Goal: Task Accomplishment & Management: Use online tool/utility

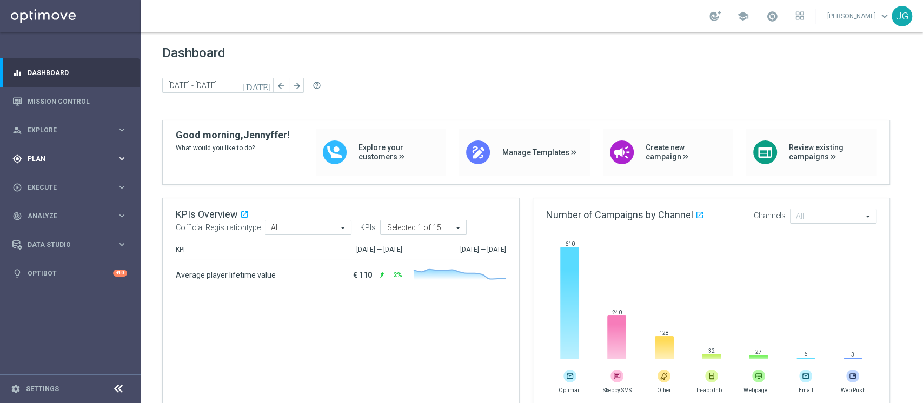
click at [48, 167] on div "gps_fixed Plan keyboard_arrow_right" at bounding box center [69, 158] width 139 height 29
click at [62, 184] on link "Target Groups" at bounding box center [70, 181] width 84 height 9
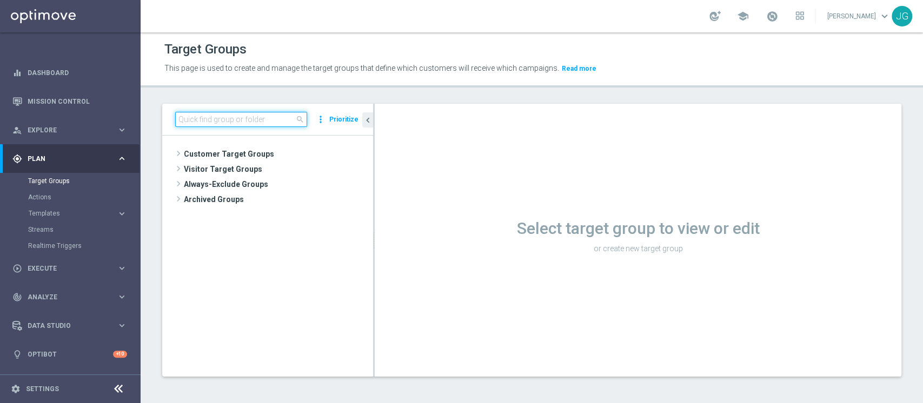
click at [241, 123] on input at bounding box center [241, 119] width 132 height 15
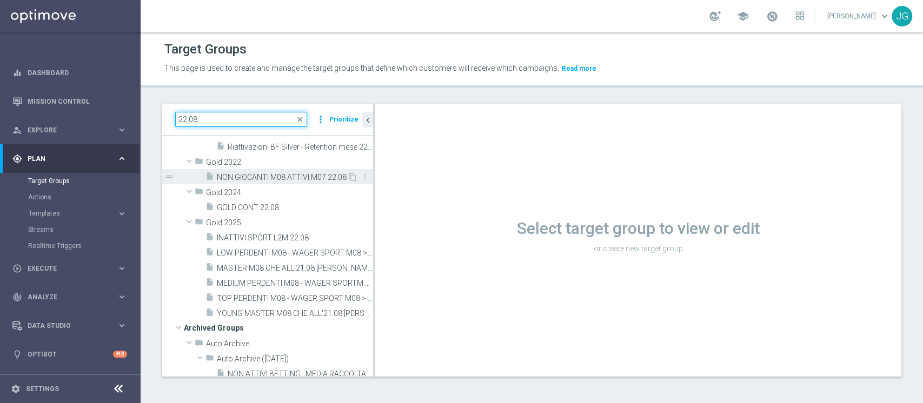
scroll to position [147, 0]
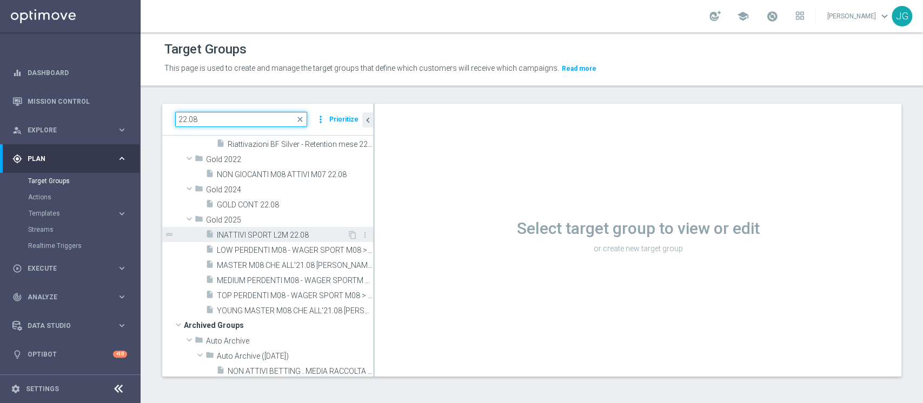
type input "22.08"
click at [268, 233] on span "INATTIVI SPORT L2M 22.08" at bounding box center [282, 235] width 130 height 9
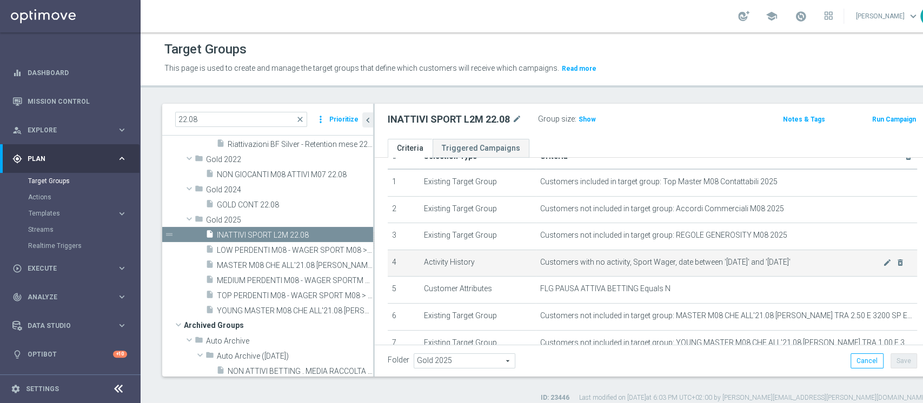
scroll to position [27, 0]
click at [883, 259] on icon "mode_edit" at bounding box center [887, 262] width 9 height 9
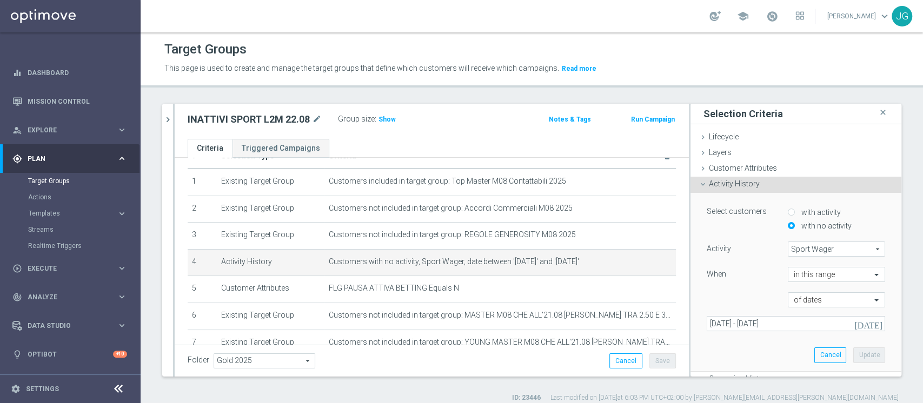
click at [856, 324] on icon "[DATE]" at bounding box center [868, 324] width 29 height 10
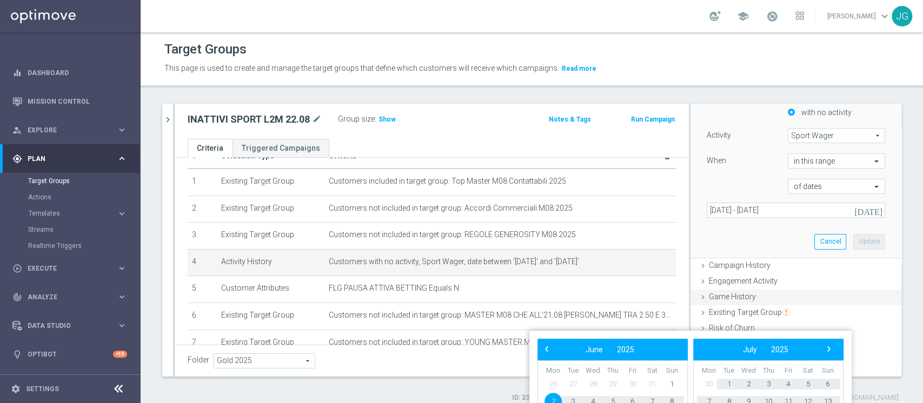
scroll to position [199, 0]
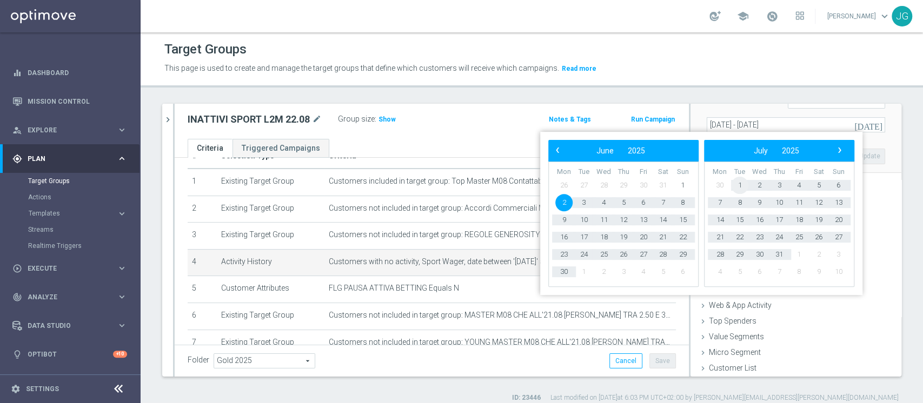
click at [736, 182] on span "1" at bounding box center [739, 185] width 17 height 17
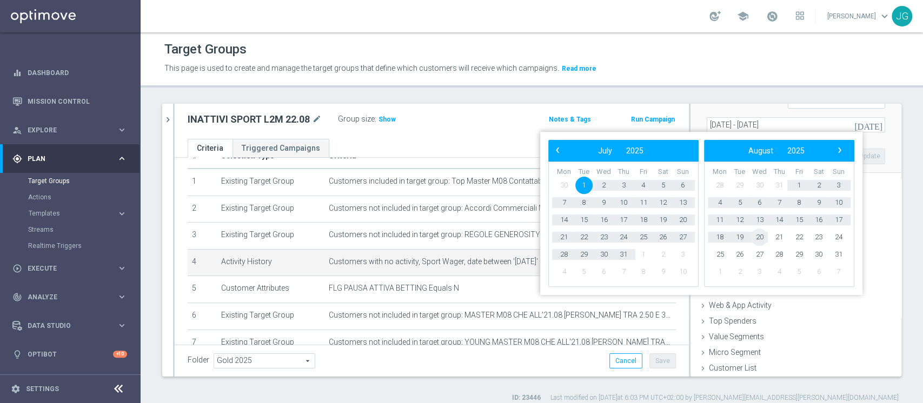
click at [761, 235] on span "20" at bounding box center [758, 237] width 17 height 17
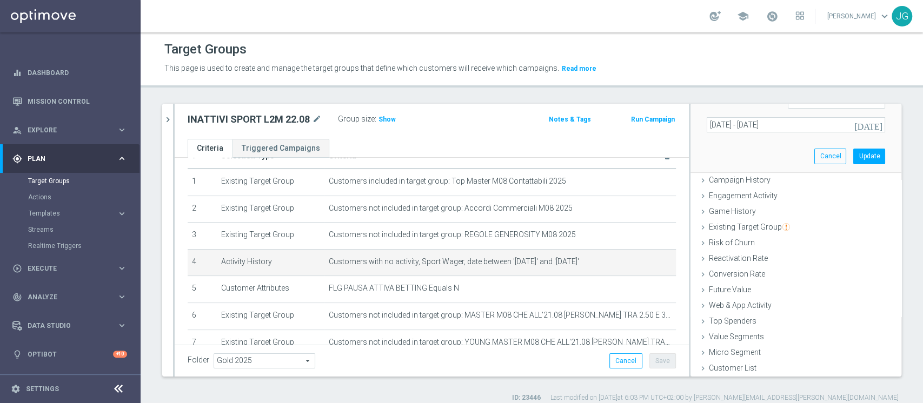
type input "[DATE] - [DATE]"
click at [853, 156] on button "Update" at bounding box center [869, 156] width 32 height 15
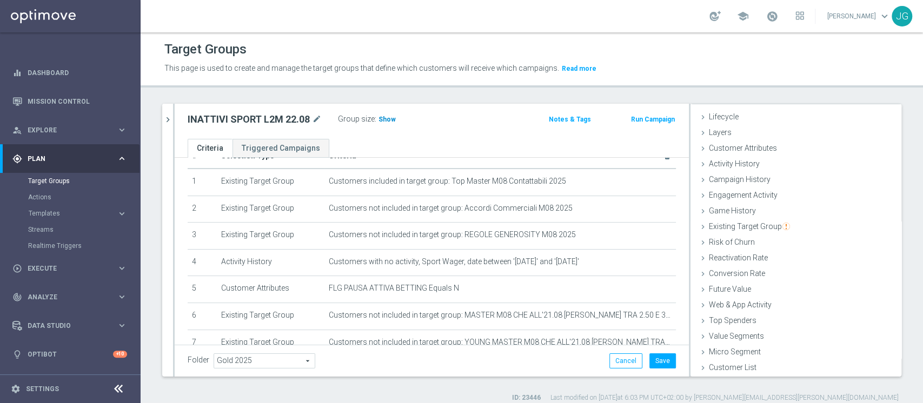
click at [391, 118] on span "Show" at bounding box center [386, 120] width 17 height 8
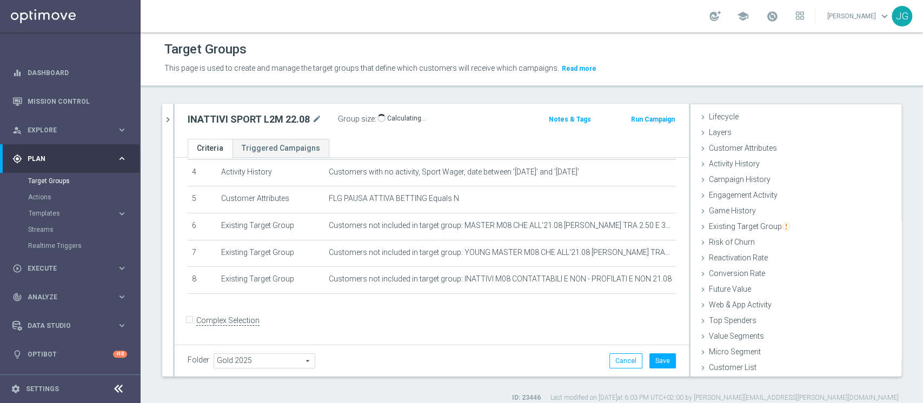
scroll to position [0, 0]
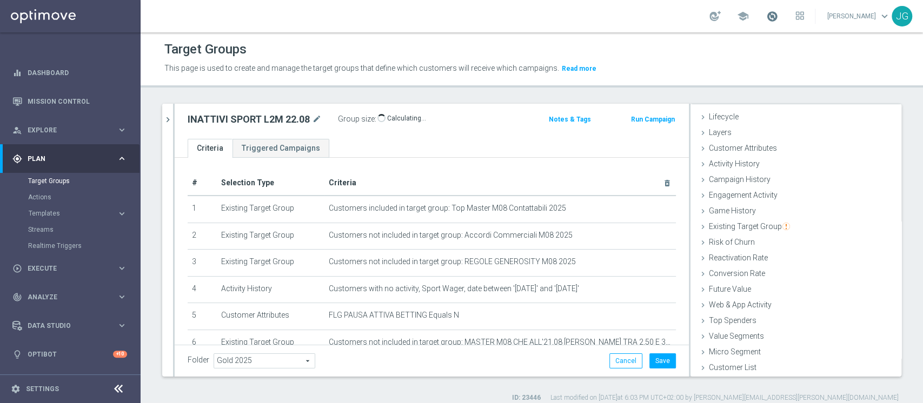
click at [766, 19] on span at bounding box center [772, 16] width 12 height 12
click at [659, 361] on button "Save" at bounding box center [662, 361] width 26 height 15
click at [74, 269] on span "Execute" at bounding box center [72, 268] width 89 height 6
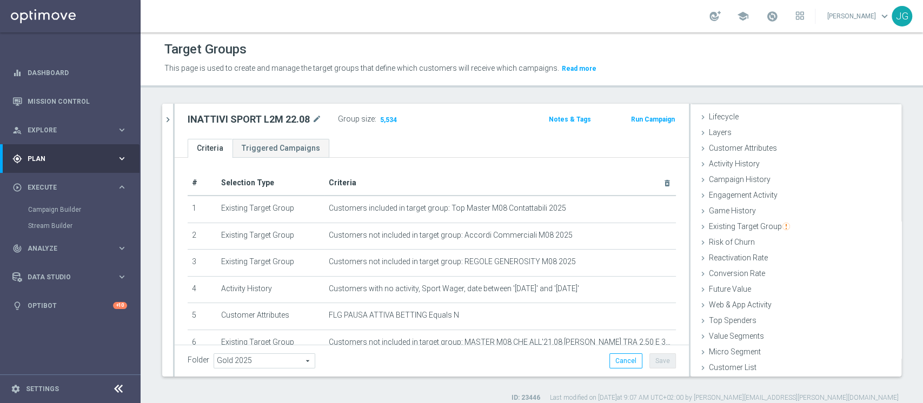
click at [64, 169] on div "gps_fixed Plan keyboard_arrow_right" at bounding box center [69, 158] width 139 height 29
click at [47, 182] on link "Target Groups" at bounding box center [70, 181] width 84 height 9
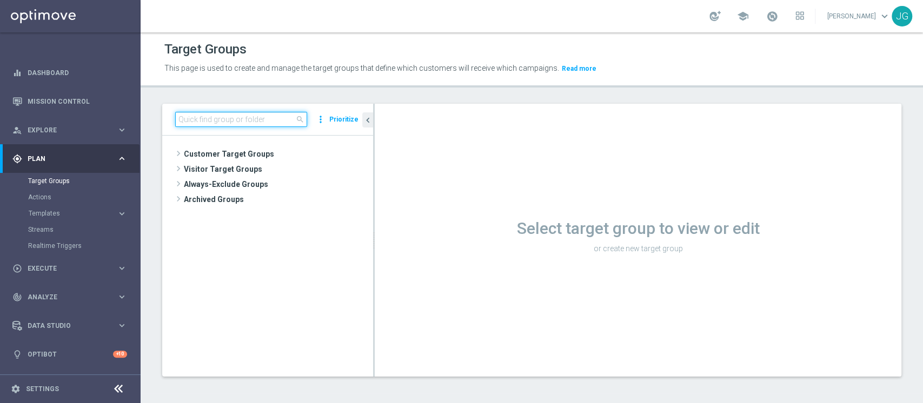
click at [224, 119] on input at bounding box center [241, 119] width 132 height 15
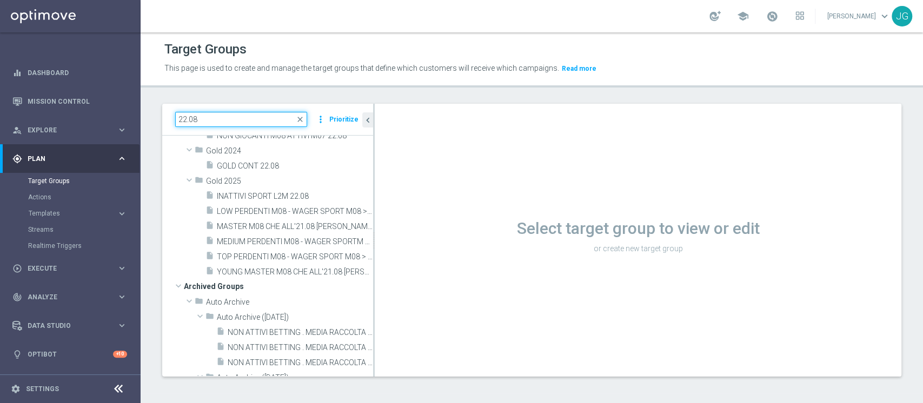
scroll to position [184, 0]
type input "22.08"
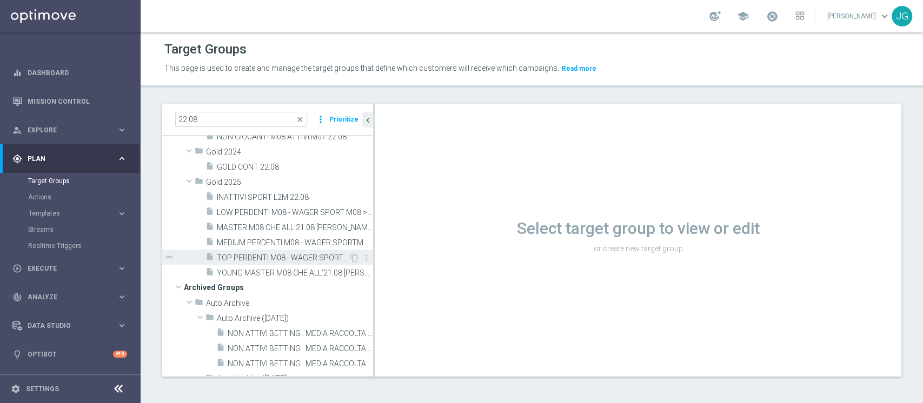
click at [267, 261] on span "TOP PERDENTI M08 - WAGER SPORT M08 > 300 EURO - MARGINE>80% 22.08" at bounding box center [283, 258] width 132 height 9
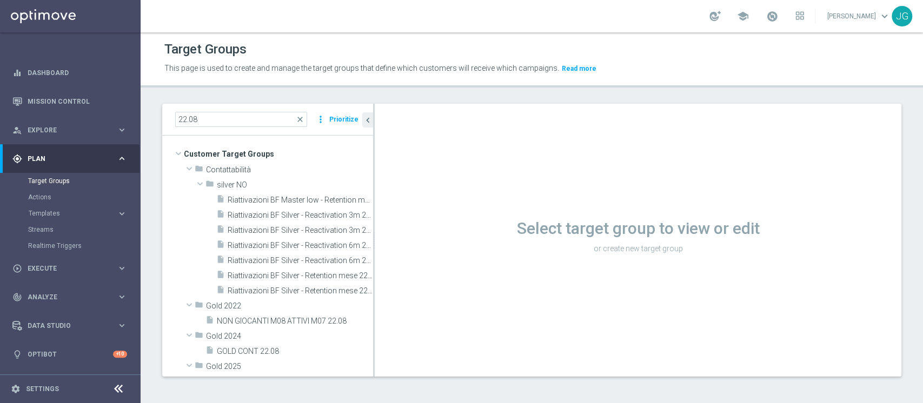
scroll to position [147, 0]
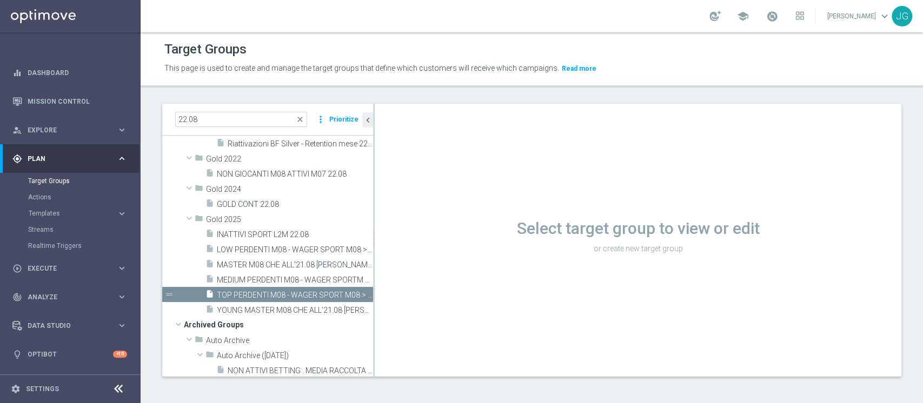
click at [258, 294] on span "TOP PERDENTI M08 - WAGER SPORT M08 > 300 EURO - MARGINE>80% 22.08" at bounding box center [295, 295] width 156 height 9
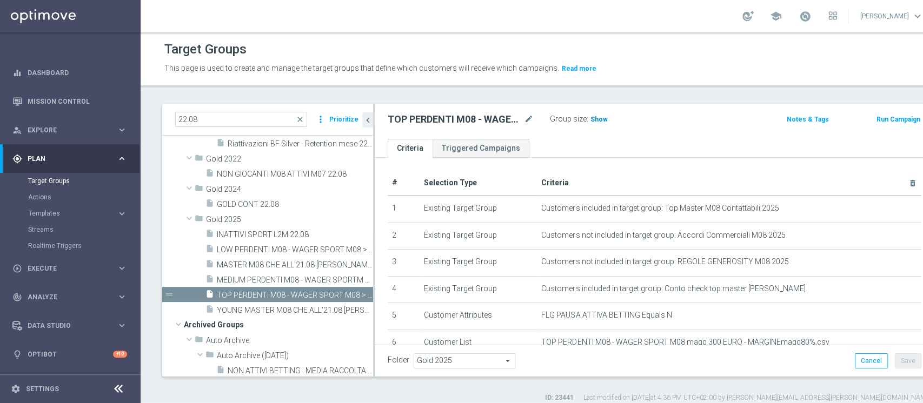
click at [590, 119] on span "Show" at bounding box center [598, 120] width 17 height 8
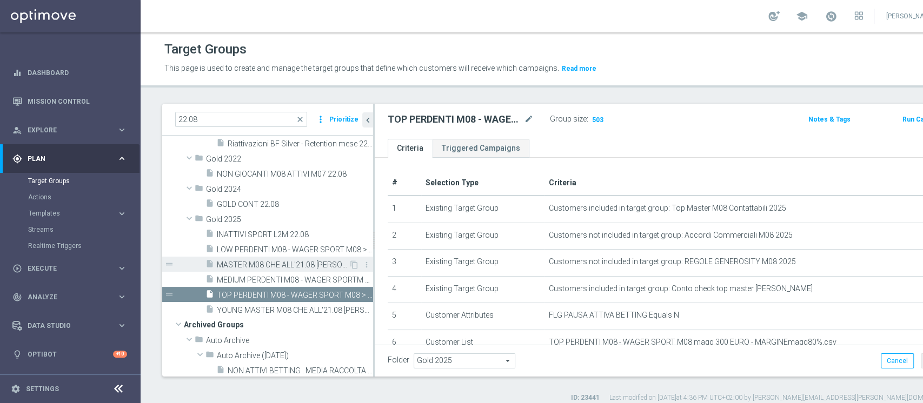
click at [277, 265] on span "MASTER M08 CHE ALL'21.08 [PERSON_NAME] TRA 2.50 E 3200 SP EFF- CON PROIEZIONE M…" at bounding box center [283, 265] width 132 height 9
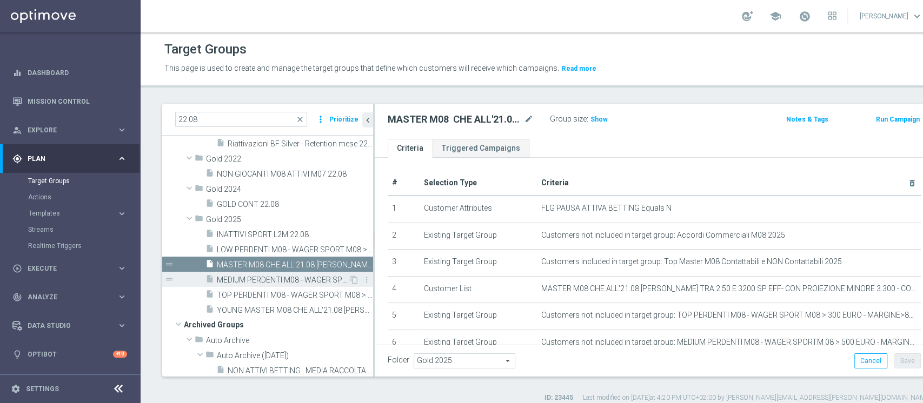
click at [255, 285] on div "insert_drive_file MEDIUM PERDENTI M08 - WAGER SPORTM 08 > 500 EURO - MARGINE TR…" at bounding box center [276, 279] width 143 height 15
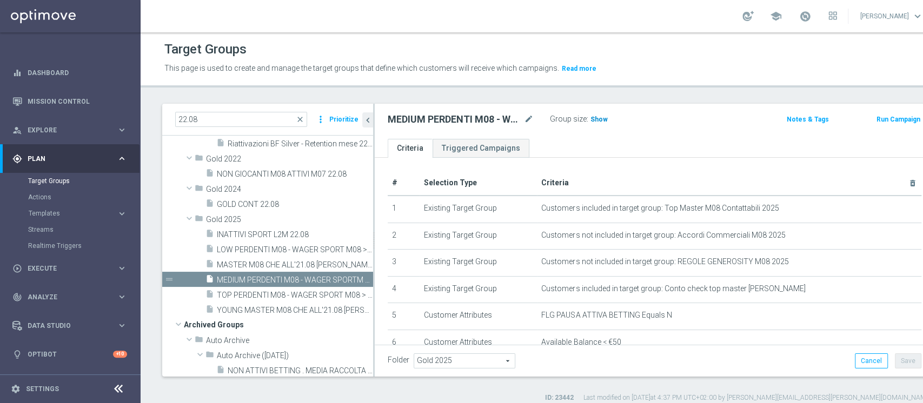
click at [596, 119] on span "Show" at bounding box center [598, 120] width 17 height 8
click at [241, 251] on span "LOW PERDENTI M08 - WAGER SPORT M08 > 1.000 EURO TRA 15% E 40% 22.08" at bounding box center [283, 249] width 132 height 9
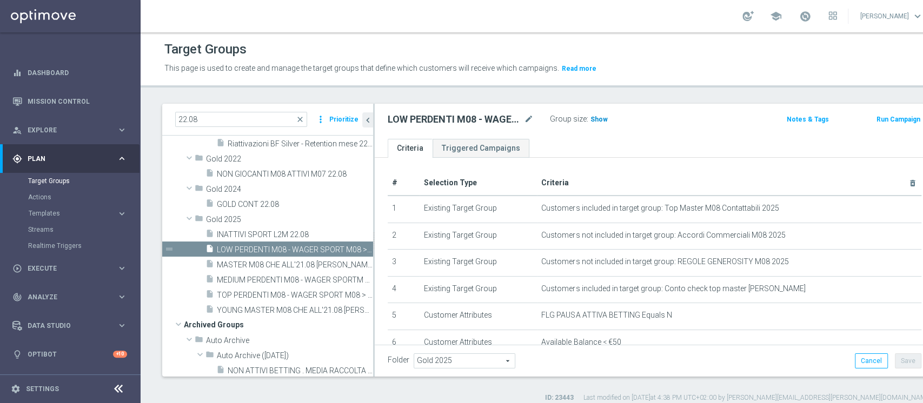
click at [592, 121] on span "Show" at bounding box center [598, 120] width 17 height 8
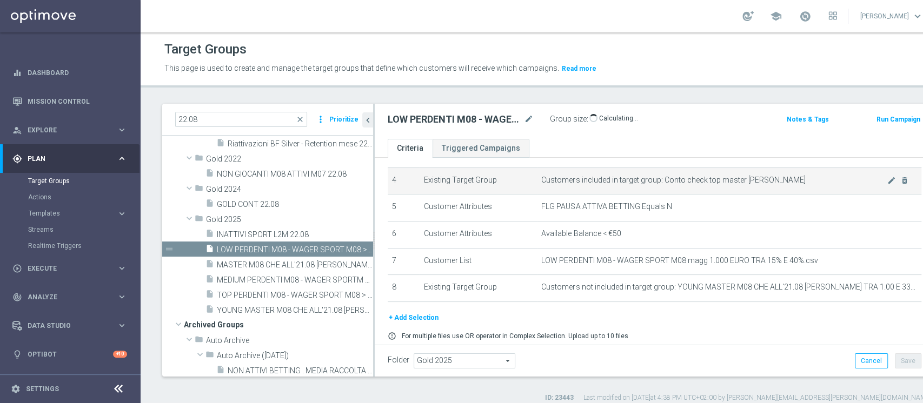
scroll to position [112, 0]
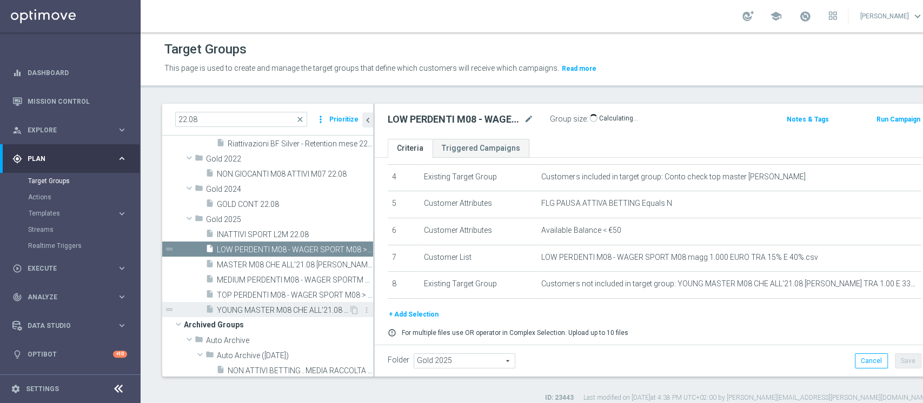
click at [264, 303] on div "insert_drive_file YOUNG MASTER M08 CHE ALL'21.08 [PERSON_NAME] TRA 1.00 E 3300 …" at bounding box center [276, 309] width 143 height 15
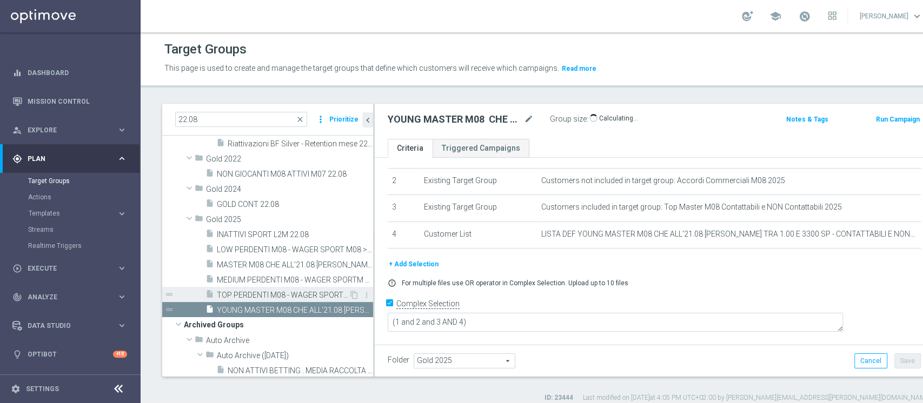
scroll to position [38, 0]
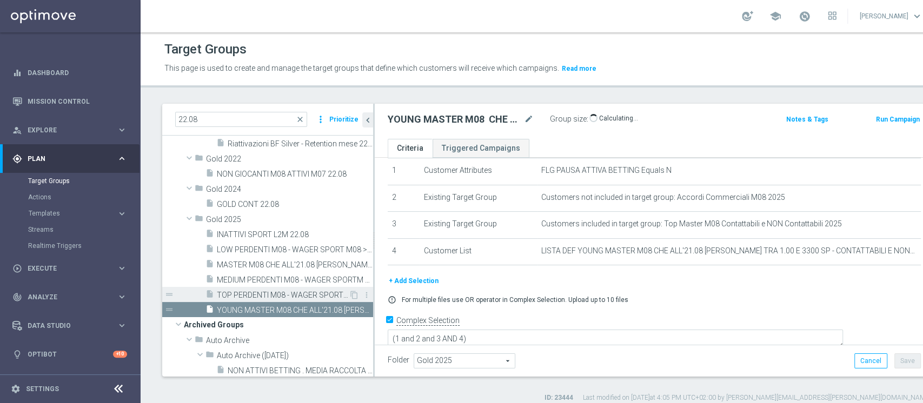
click at [273, 296] on span "TOP PERDENTI M08 - WAGER SPORT M08 > 300 EURO - MARGINE>80% 22.08" at bounding box center [283, 295] width 132 height 9
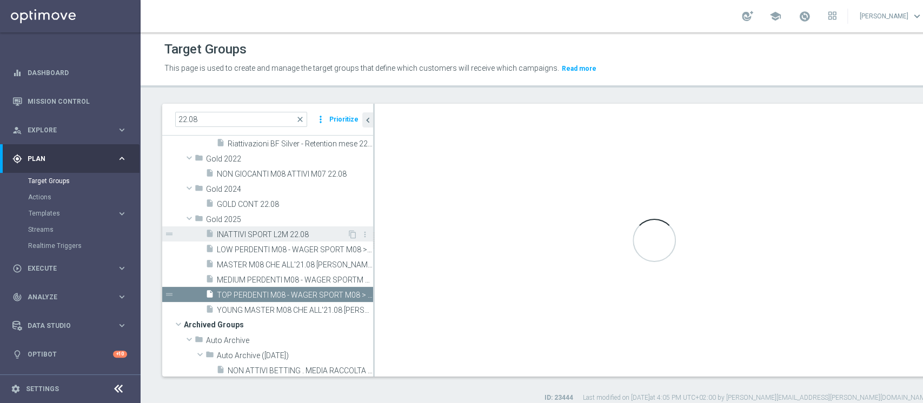
type textarea "(1 AND 2 AND 3 AND 5 and 6 and 7 and 8) or 4"
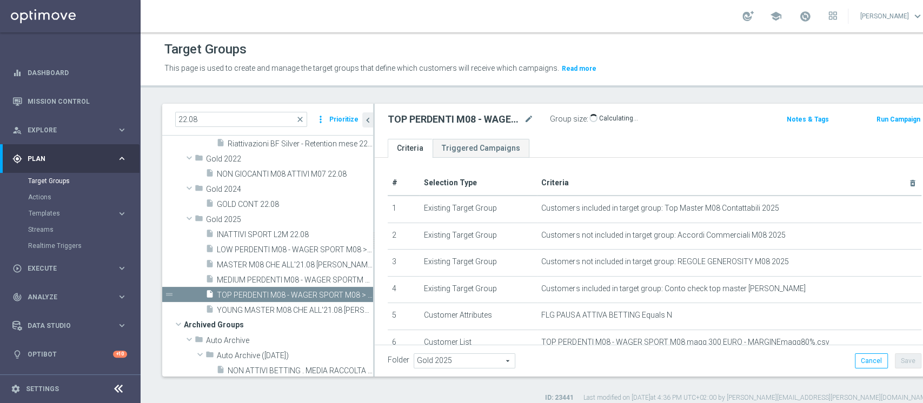
click at [69, 207] on accordion "Templates keyboard_arrow_right Optimail OptiMobile In-App OptiMobile Push Optip…" at bounding box center [83, 213] width 111 height 16
click at [56, 266] on span "Execute" at bounding box center [72, 268] width 89 height 6
click at [65, 214] on div "Campaign Builder" at bounding box center [83, 210] width 111 height 16
drag, startPoint x: 47, startPoint y: 203, endPoint x: 65, endPoint y: 214, distance: 20.9
click at [65, 214] on div "Campaign Builder" at bounding box center [83, 210] width 111 height 16
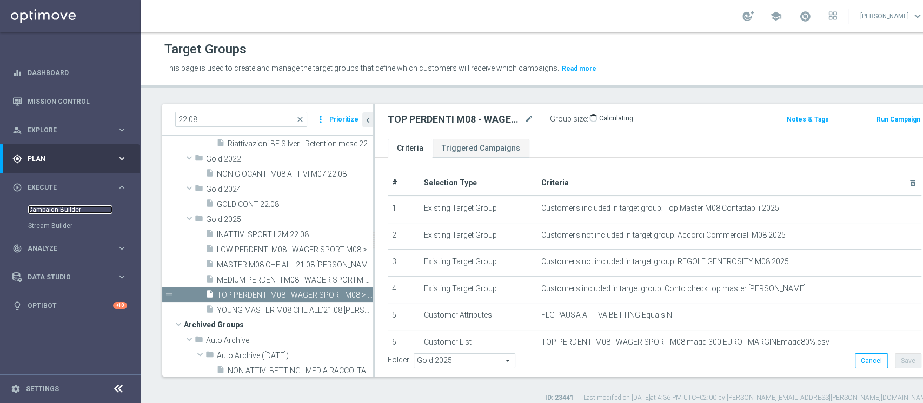
click at [55, 209] on link "Campaign Builder" at bounding box center [70, 209] width 84 height 9
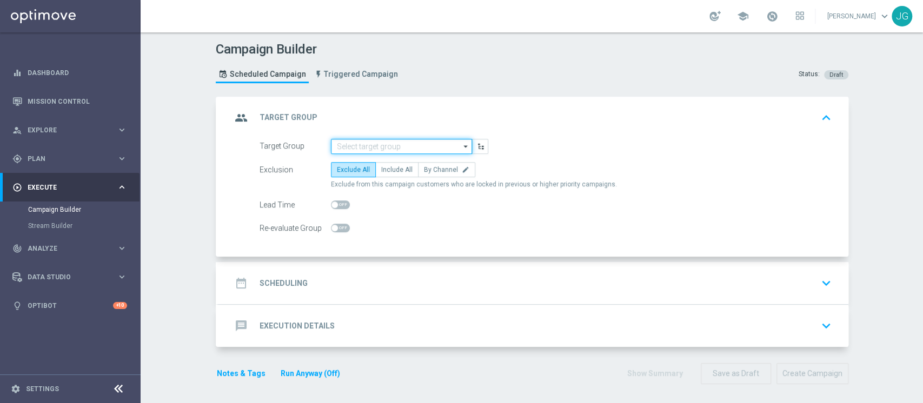
click at [370, 145] on input at bounding box center [401, 146] width 141 height 15
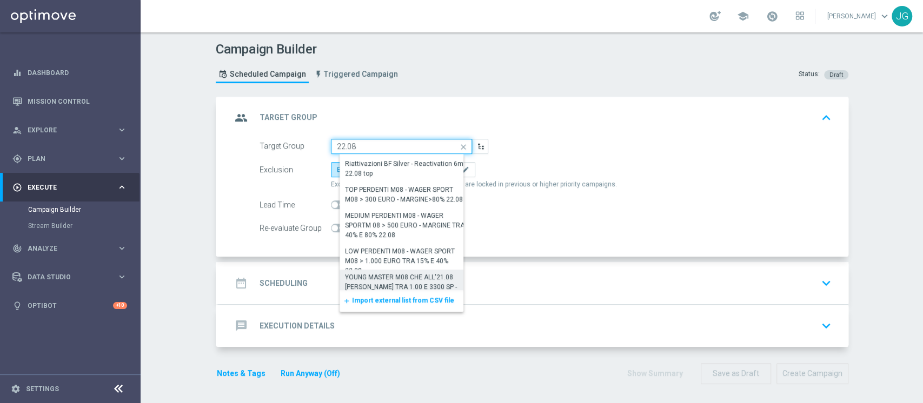
scroll to position [180, 0]
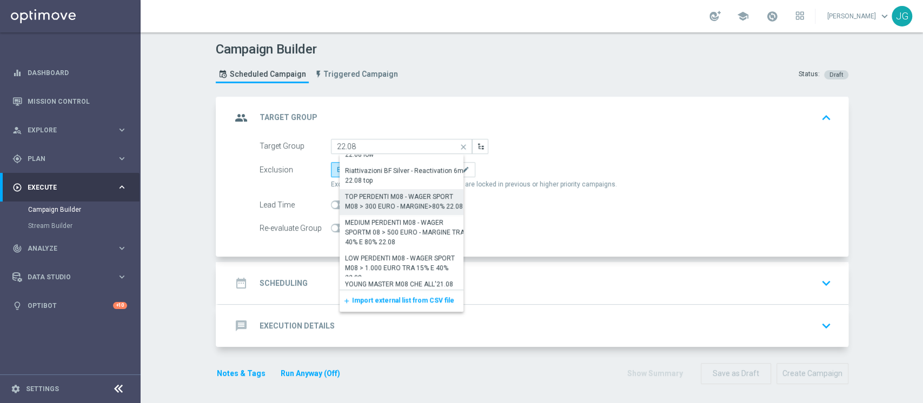
click at [398, 204] on div "TOP PERDENTI M08 - WAGER SPORT M08 > 300 EURO - MARGINE>80% 22.08" at bounding box center [406, 201] width 122 height 19
type input "TOP PERDENTI M08 - WAGER SPORT M08 > 300 EURO - MARGINE>80% 22.08"
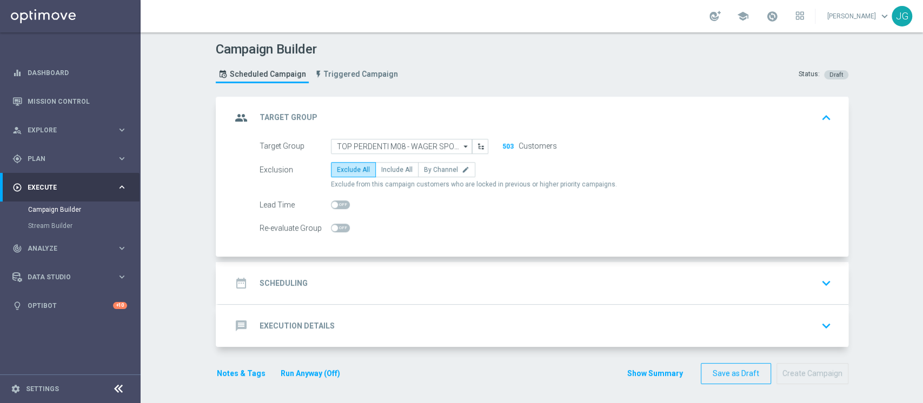
click at [449, 265] on div "date_range Scheduling keyboard_arrow_down" at bounding box center [533, 283] width 630 height 42
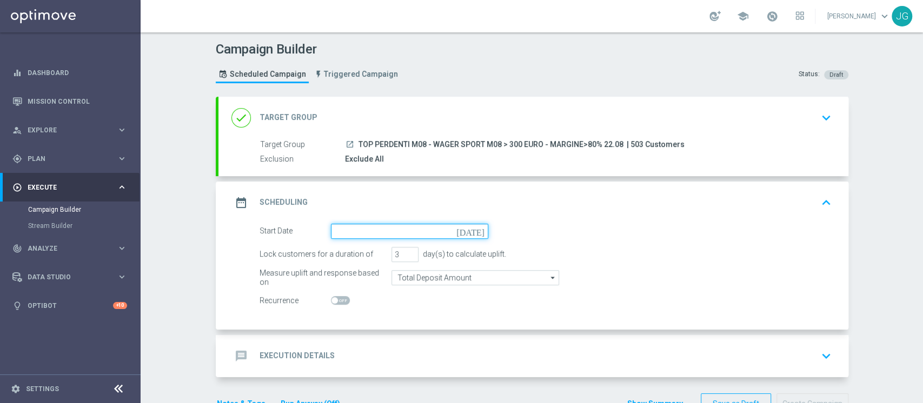
click at [421, 237] on input at bounding box center [409, 231] width 157 height 15
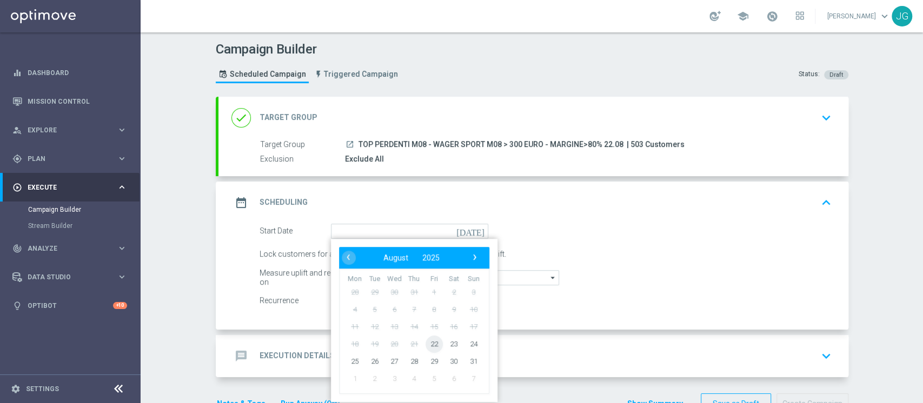
click at [427, 342] on span "22" at bounding box center [433, 343] width 17 height 17
type input "[DATE]"
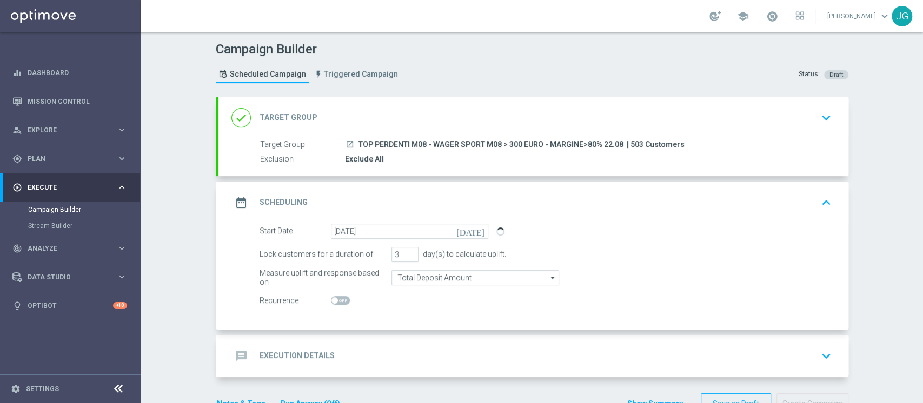
click at [183, 231] on div "Campaign Builder Scheduled Campaign Triggered Campaign Status: Draft done Targe…" at bounding box center [532, 217] width 782 height 371
drag, startPoint x: 354, startPoint y: 141, endPoint x: 616, endPoint y: 143, distance: 262.2
click at [616, 143] on span "TOP PERDENTI M08 - WAGER SPORT M08 > 300 EURO - MARGINE>80% 22.08" at bounding box center [490, 145] width 265 height 10
copy span "TOP PERDENTI M08 - WAGER SPORT M08 > 300 EURO - MARGINE>80% 22.08"
click at [376, 108] on div "done Target Group keyboard_arrow_down" at bounding box center [533, 118] width 604 height 21
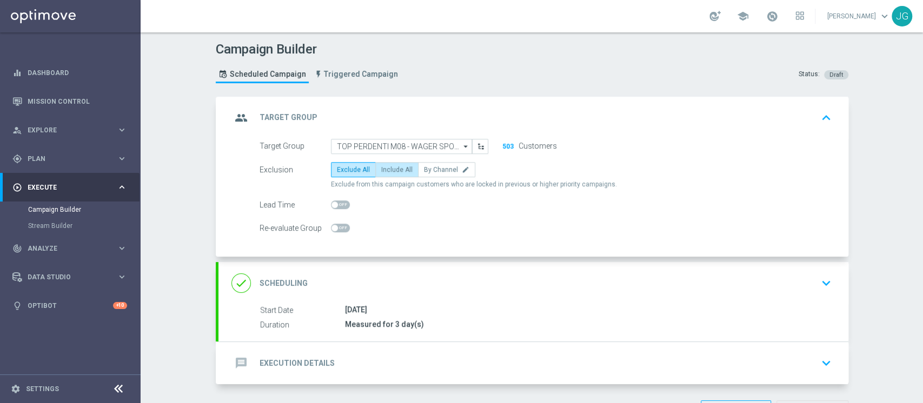
click at [381, 171] on span "Include All" at bounding box center [396, 170] width 31 height 8
click at [381, 171] on input "Include All" at bounding box center [384, 171] width 7 height 7
radio input "true"
click at [349, 113] on div "group Target Group keyboard_arrow_up" at bounding box center [533, 118] width 604 height 21
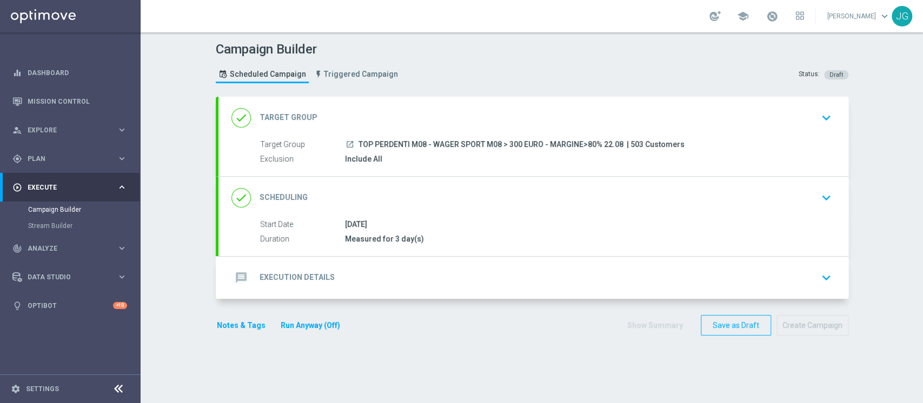
click at [287, 270] on div "message Execution Details" at bounding box center [282, 277] width 103 height 19
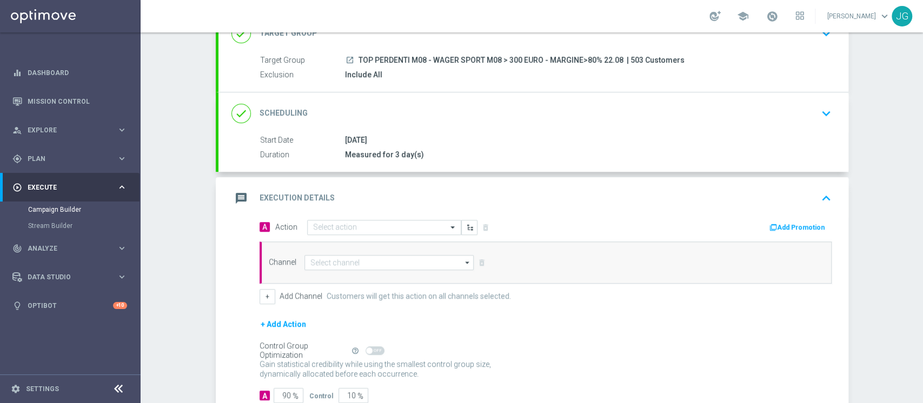
scroll to position [88, 0]
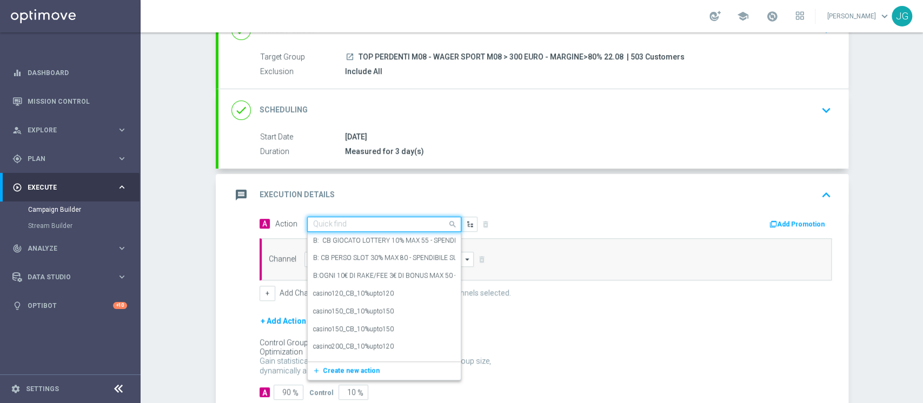
click at [359, 221] on input "text" at bounding box center [373, 224] width 121 height 9
paste input "PROMO RICARICA 30% MAX 300 EURO - SPENDIBILE SPORT"
type input "PROMO RICARICA 30% MAX 300 EURO - SPENDIBILE SPORT"
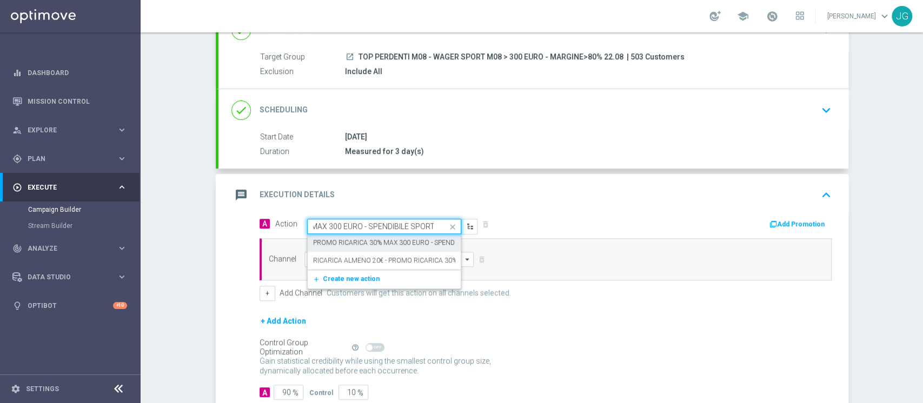
click at [366, 241] on label "PROMO RICARICA 30% MAX 300 EURO - SPENDIBILE SPORT" at bounding box center [402, 242] width 178 height 9
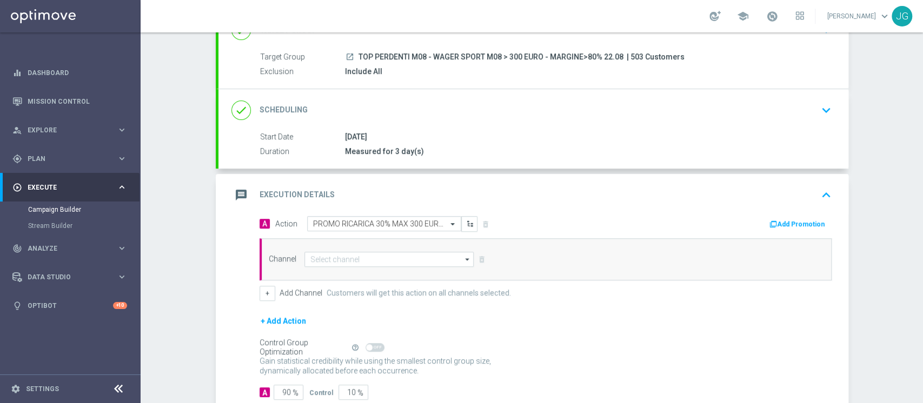
click at [782, 218] on button "Add Promotion" at bounding box center [798, 224] width 60 height 12
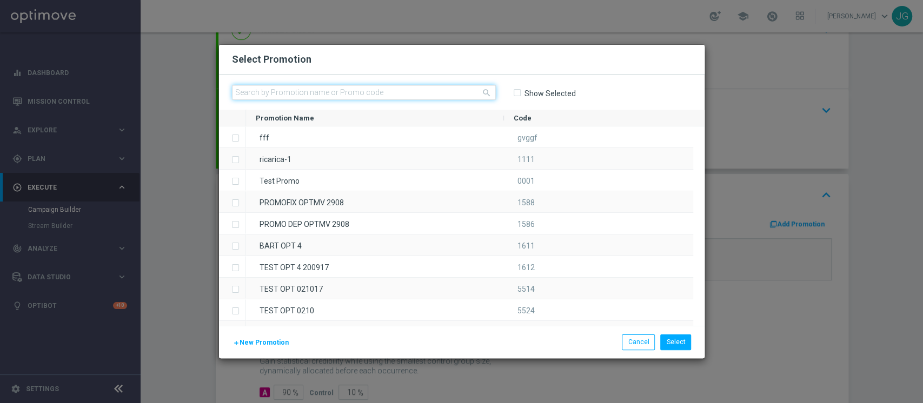
click at [367, 91] on input "text" at bounding box center [364, 92] width 264 height 15
paste input "RICARICASPORT22 - 1"
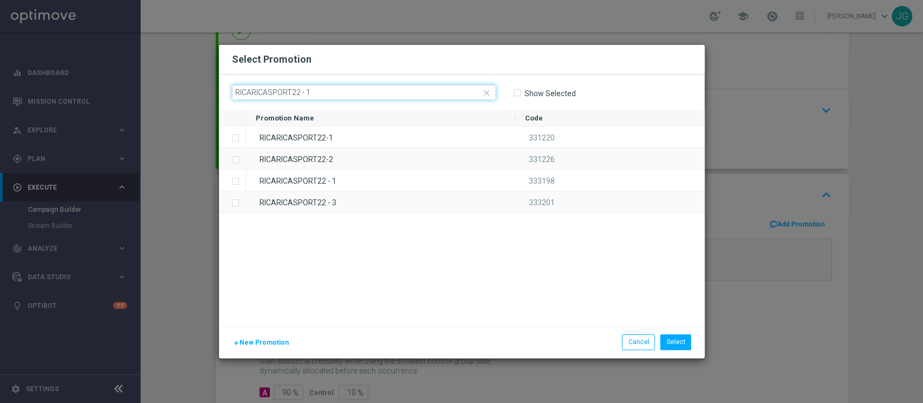
drag, startPoint x: 343, startPoint y: 88, endPoint x: 146, endPoint y: 93, distance: 197.4
click at [146, 93] on modal-container "Select Promotion close RICARICASPORT22 - 1 Show Selected Promotion Name Code" at bounding box center [461, 201] width 923 height 403
paste input "333198"
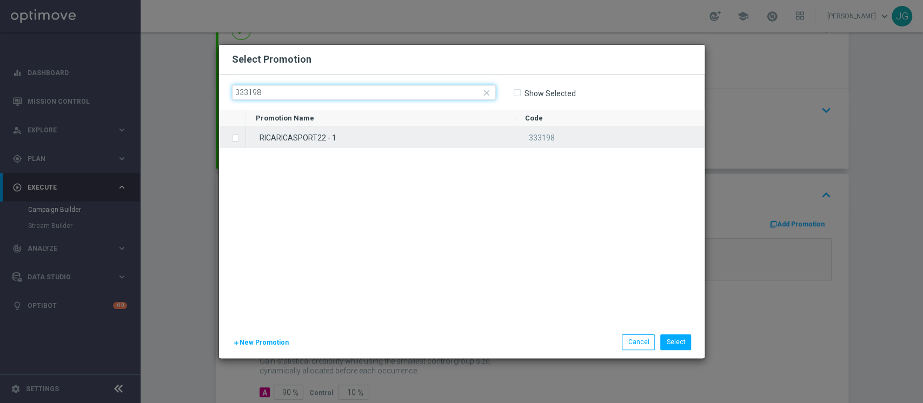
type input "333198"
click at [363, 147] on div "RICARICASPORT22 - 1" at bounding box center [380, 137] width 269 height 21
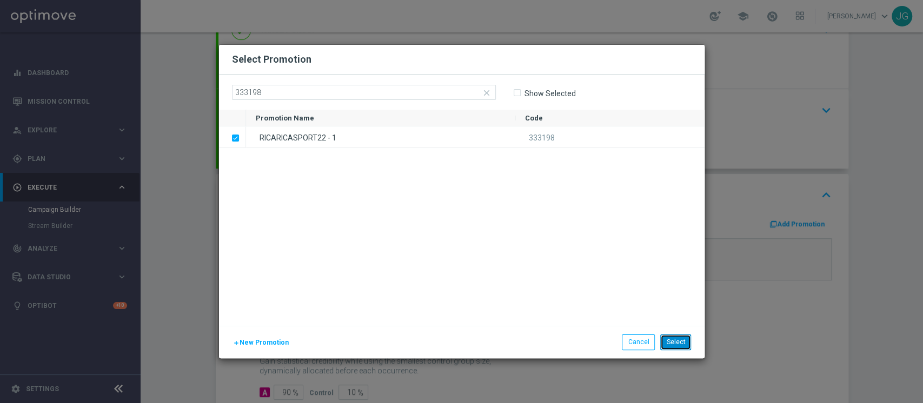
click at [681, 344] on button "Select" at bounding box center [675, 342] width 31 height 15
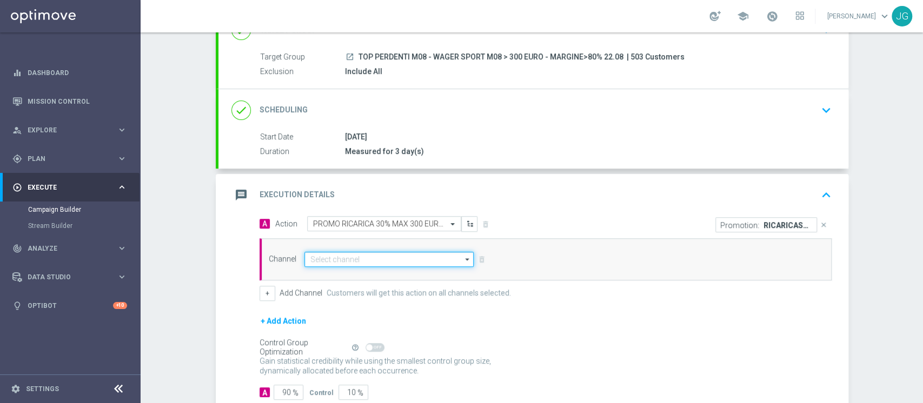
click at [389, 261] on input at bounding box center [389, 259] width 170 height 15
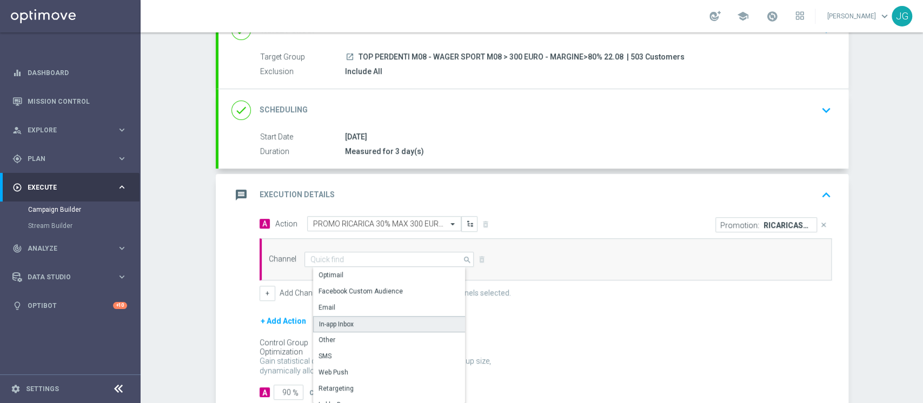
click at [348, 326] on div "In-app Inbox" at bounding box center [393, 324] width 161 height 16
type input "In-app Inbox"
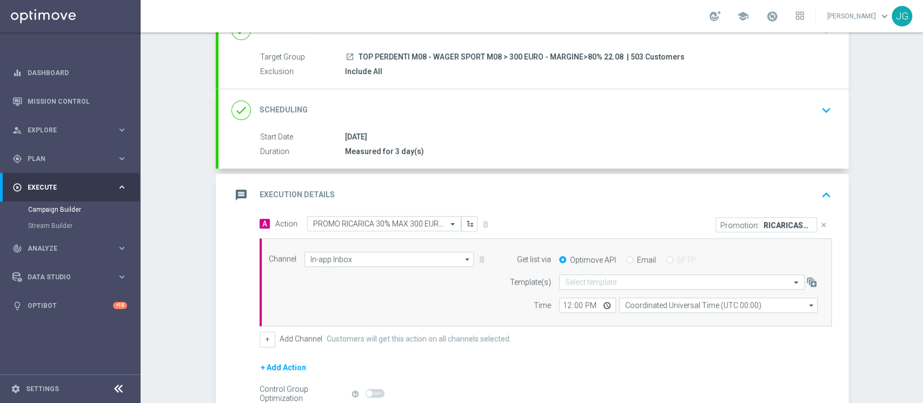
click at [626, 259] on input "Email" at bounding box center [629, 260] width 7 height 7
radio input "true"
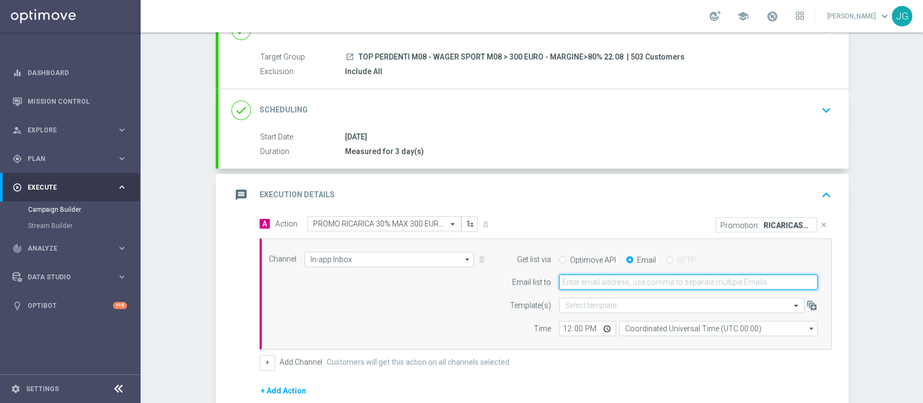
click at [601, 287] on input "email" at bounding box center [688, 282] width 258 height 15
type input "[PERSON_NAME][EMAIL_ADDRESS][PERSON_NAME][DOMAIN_NAME]"
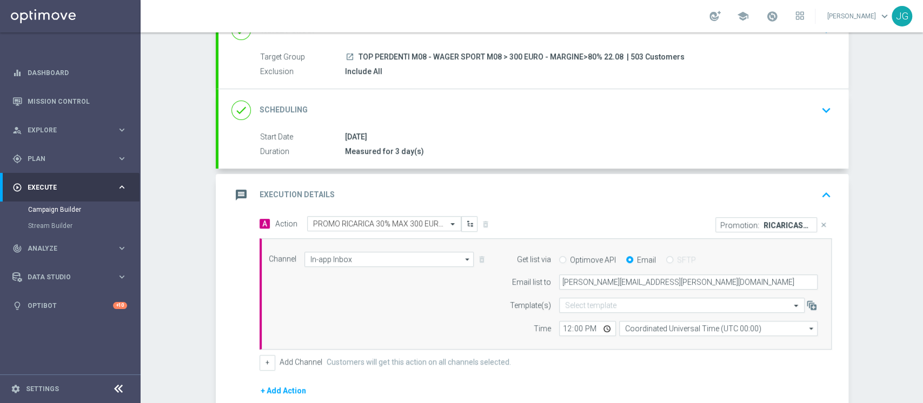
click at [626, 205] on div "message Execution Details keyboard_arrow_up" at bounding box center [533, 195] width 630 height 42
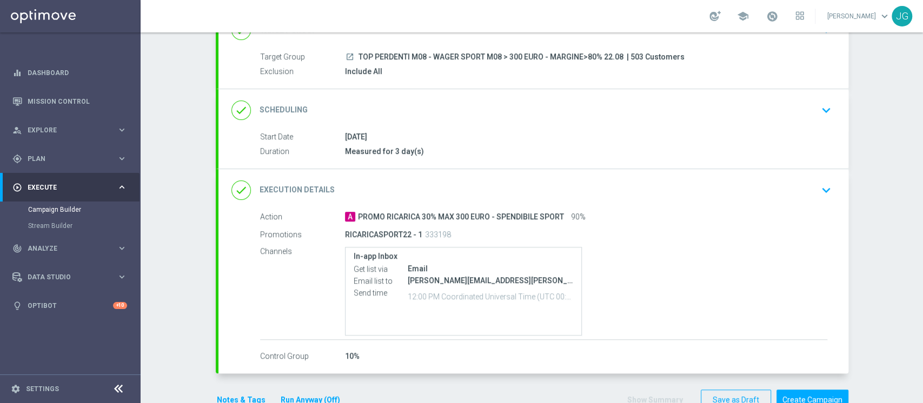
click at [468, 195] on div "done Execution Details keyboard_arrow_down" at bounding box center [533, 190] width 604 height 21
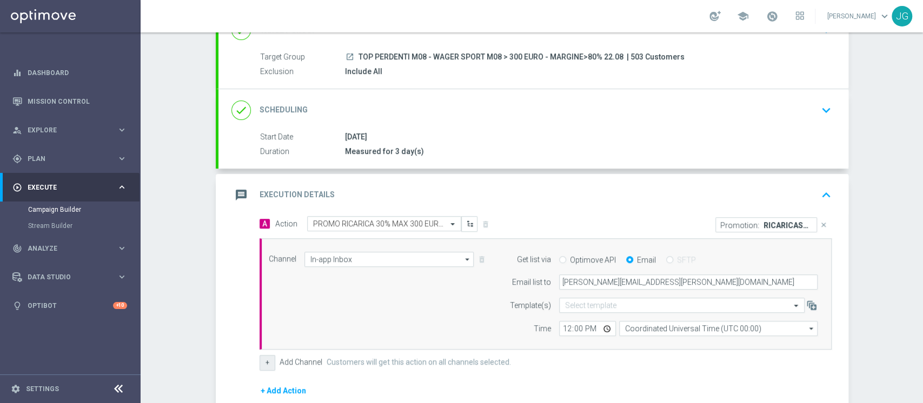
click at [265, 365] on button "+" at bounding box center [268, 362] width 16 height 15
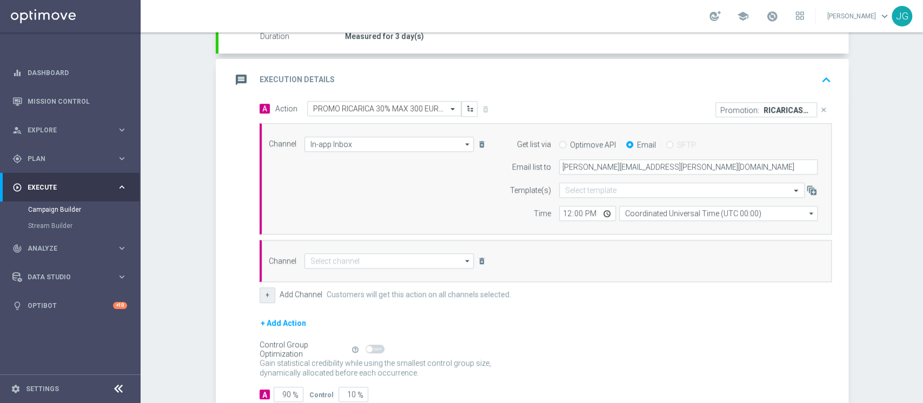
scroll to position [213, 0]
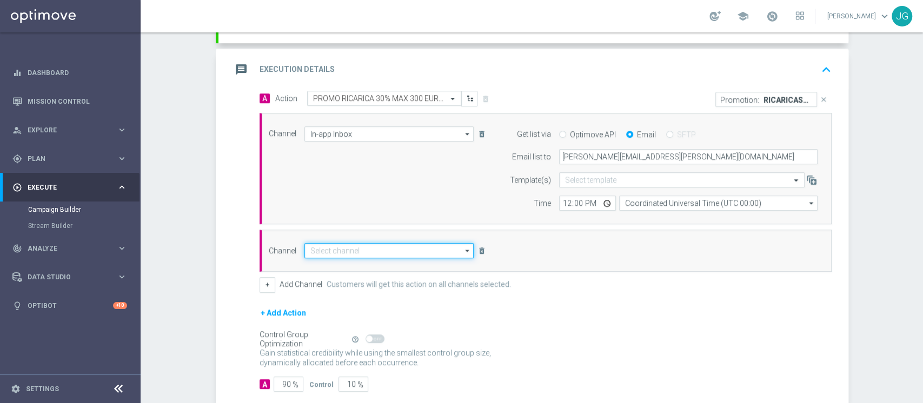
click at [348, 251] on input at bounding box center [389, 250] width 170 height 15
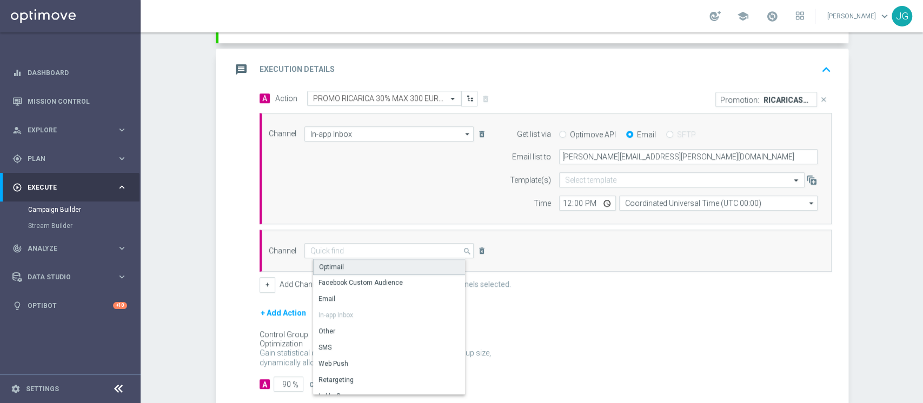
click at [329, 272] on div "Optimail" at bounding box center [393, 267] width 161 height 16
type input "Optimail"
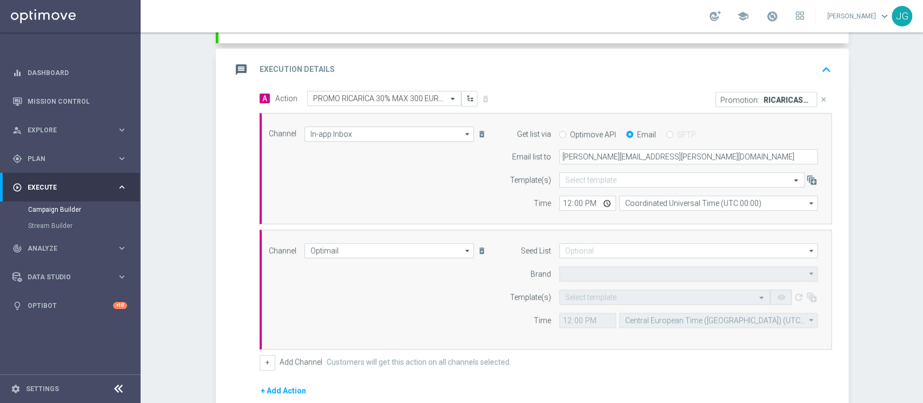
type input "Sisal Marketing"
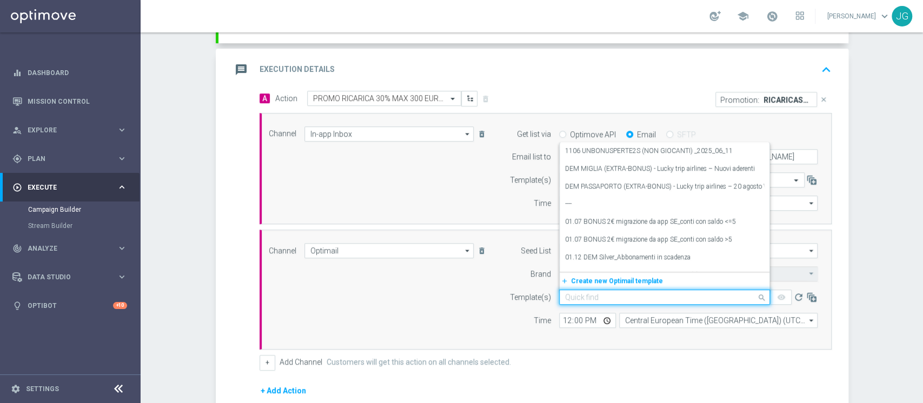
click at [608, 293] on input "text" at bounding box center [653, 297] width 177 height 9
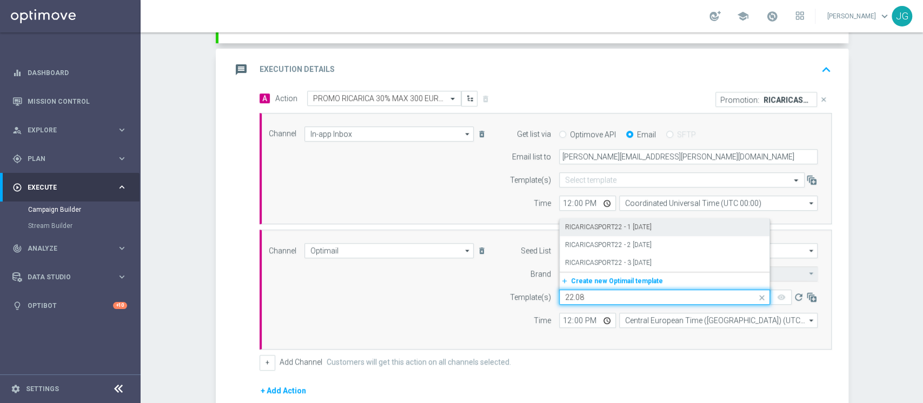
click at [679, 224] on div "RICARICASPORT22 - 1 [DATE]" at bounding box center [664, 227] width 199 height 18
type input "22.08"
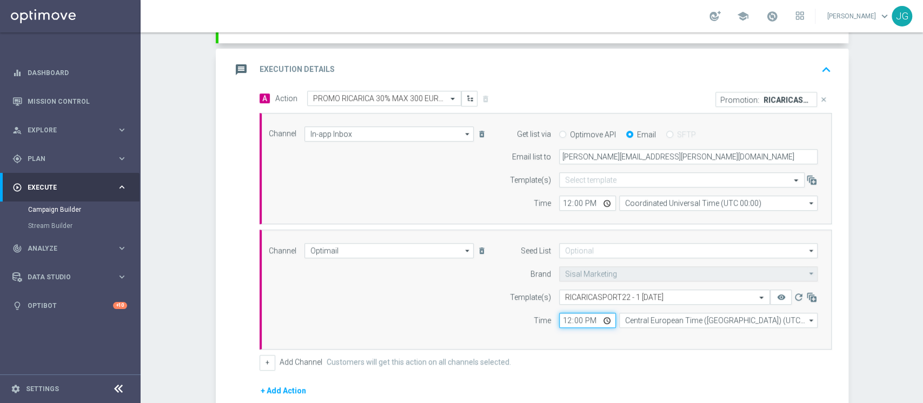
click at [602, 323] on input "12:00" at bounding box center [587, 320] width 57 height 15
type input "18:00"
click at [633, 361] on div "+ Add Channel Customers will get this action on all channels selected." at bounding box center [546, 362] width 572 height 15
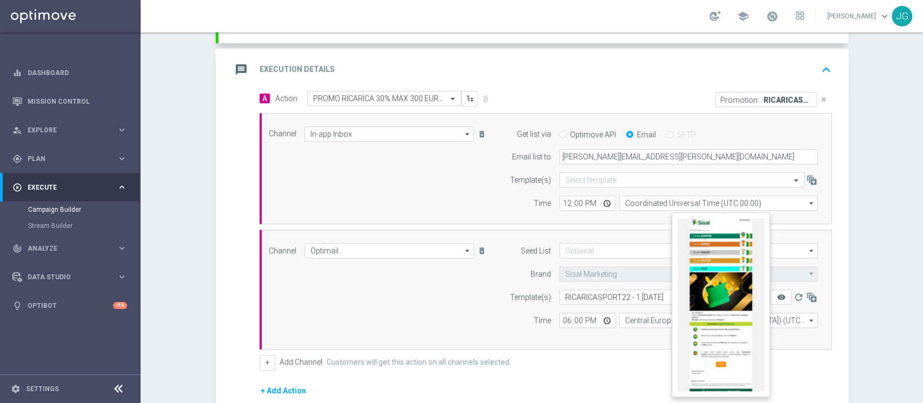
click at [777, 298] on icon "remove_red_eye" at bounding box center [780, 297] width 9 height 9
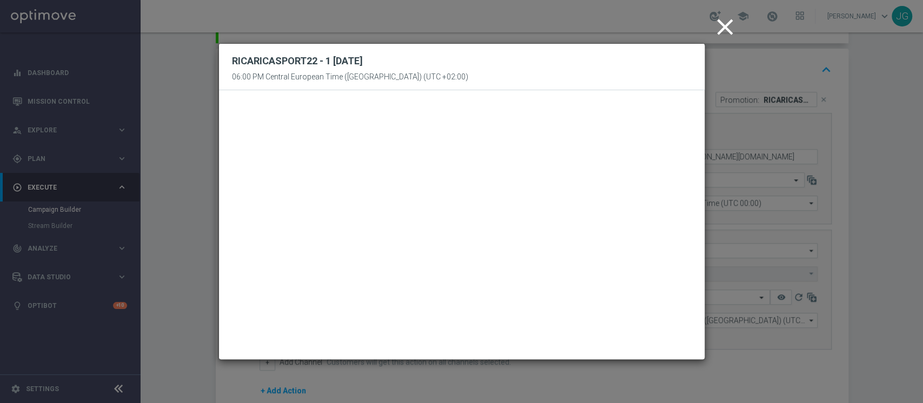
click at [723, 29] on icon "close" at bounding box center [725, 27] width 27 height 27
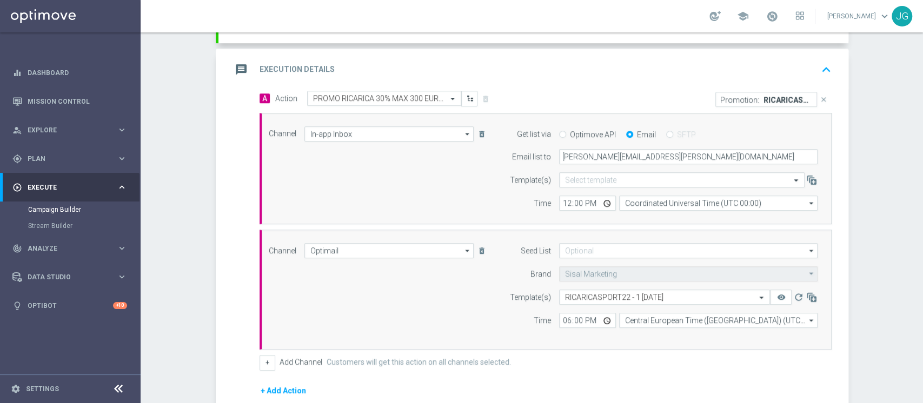
click at [531, 77] on div "message Execution Details keyboard_arrow_up" at bounding box center [533, 69] width 604 height 21
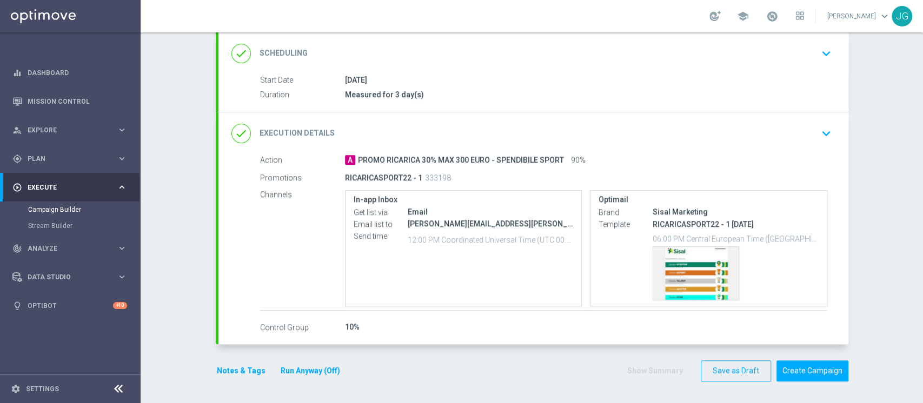
scroll to position [143, 0]
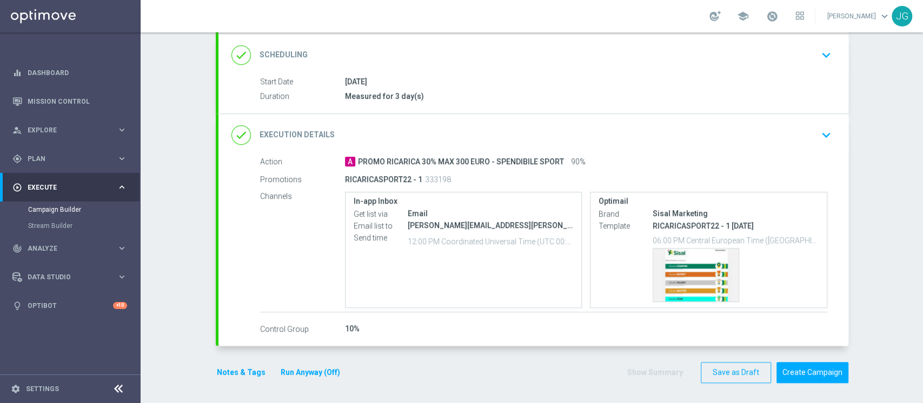
click at [235, 371] on button "Notes & Tags" at bounding box center [241, 373] width 51 height 14
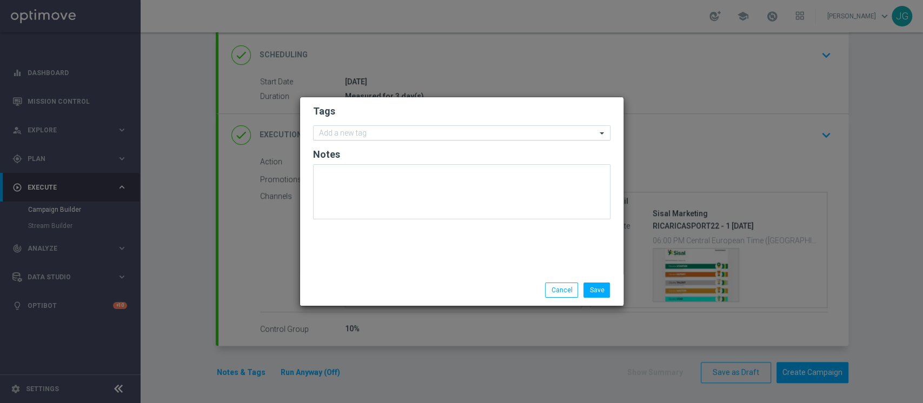
click at [362, 132] on input "text" at bounding box center [457, 133] width 277 height 9
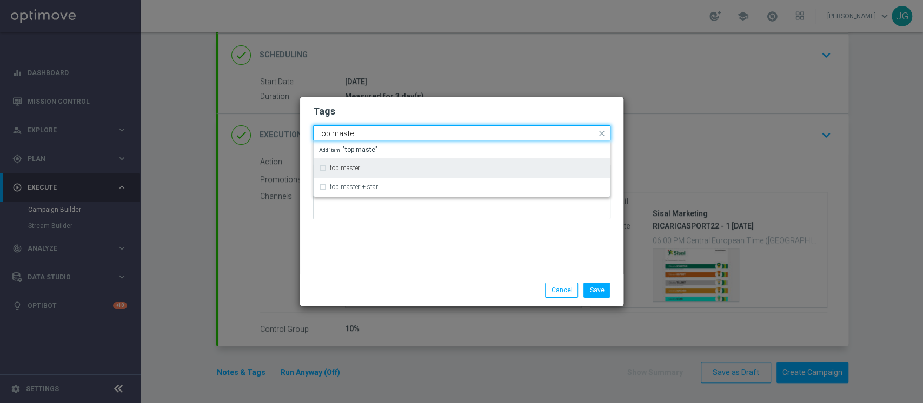
click at [351, 167] on label "top master" at bounding box center [345, 168] width 30 height 6
type input "top maste"
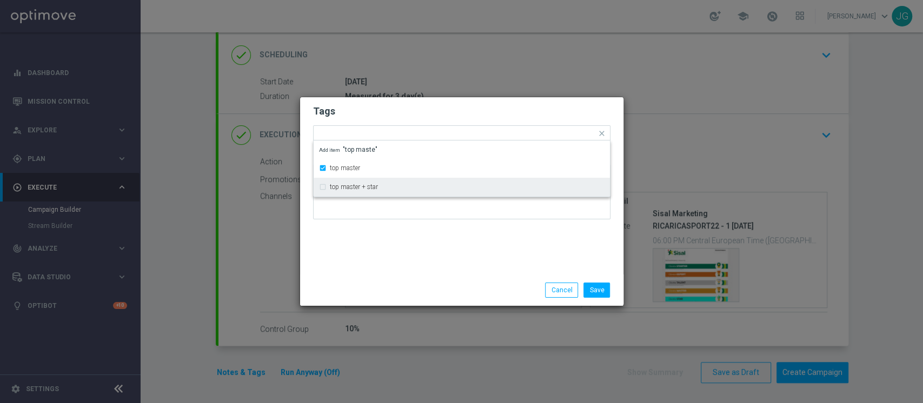
click at [372, 254] on div "Tags Quick find × top master top master top master + star Add item "top maste" …" at bounding box center [461, 185] width 323 height 177
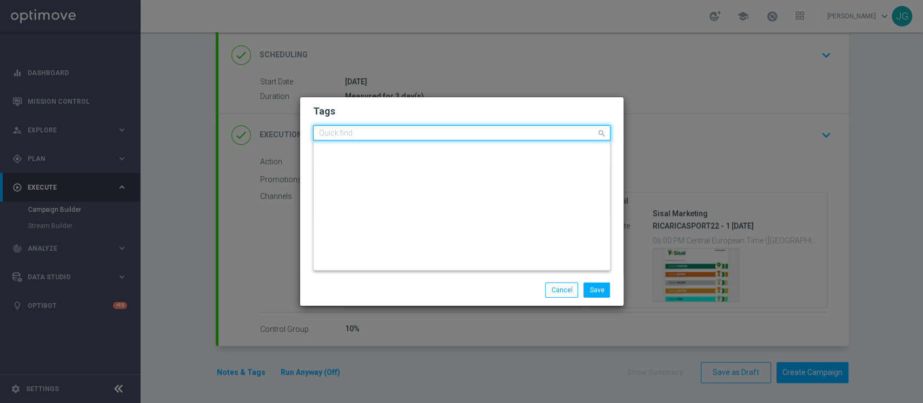
click at [403, 135] on input "text" at bounding box center [457, 133] width 277 height 9
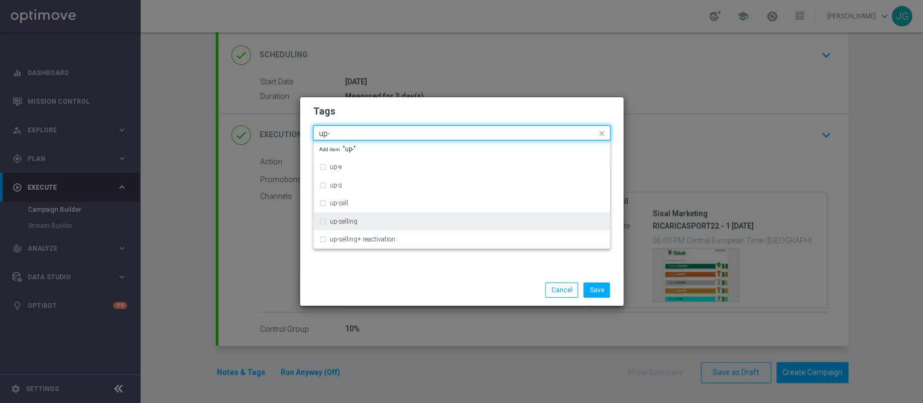
click at [359, 221] on div "up-selling" at bounding box center [467, 221] width 275 height 6
type input "up-"
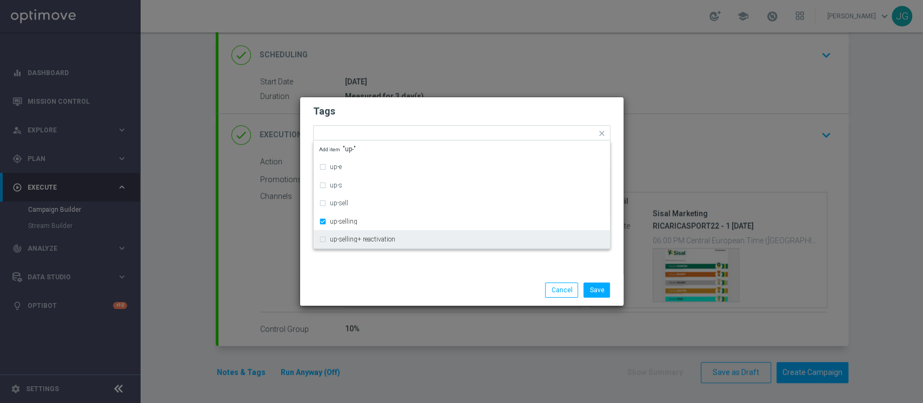
click at [381, 292] on div "Save Cancel" at bounding box center [462, 290] width 314 height 15
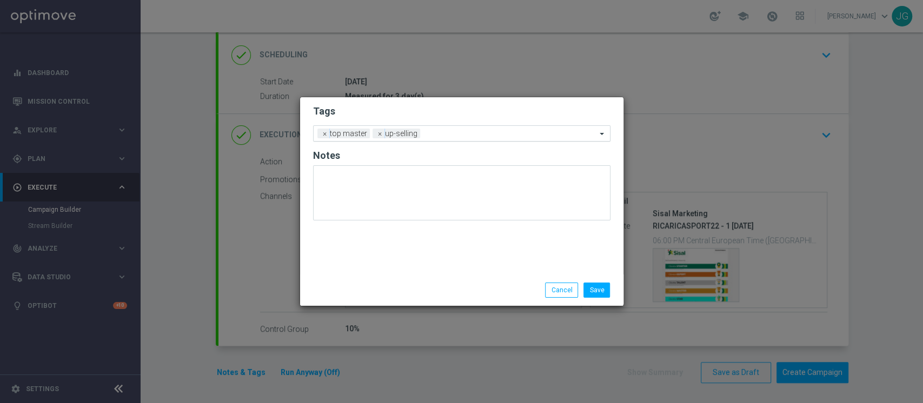
click at [446, 132] on input "text" at bounding box center [510, 134] width 172 height 9
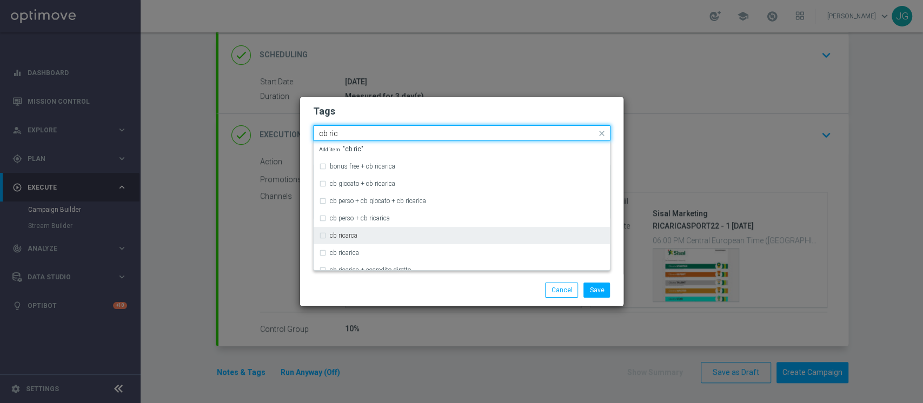
click at [376, 235] on div "cb ricarca" at bounding box center [467, 235] width 275 height 6
type input "cb ric"
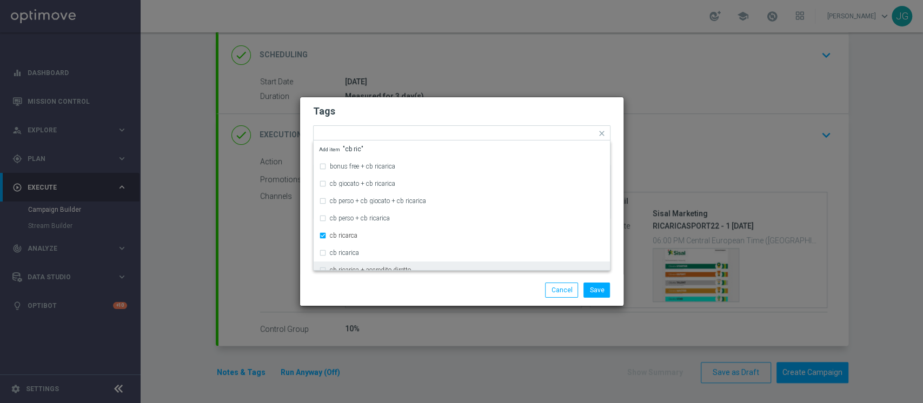
click at [400, 282] on div "Save Cancel" at bounding box center [461, 290] width 323 height 31
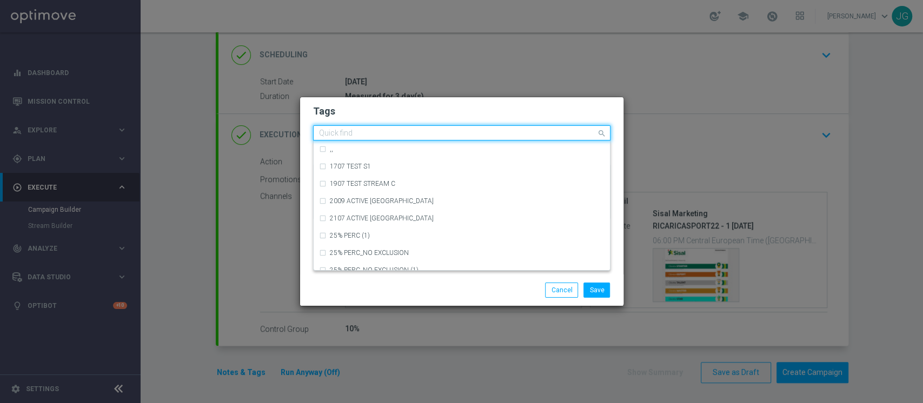
click at [506, 136] on input "text" at bounding box center [457, 133] width 277 height 9
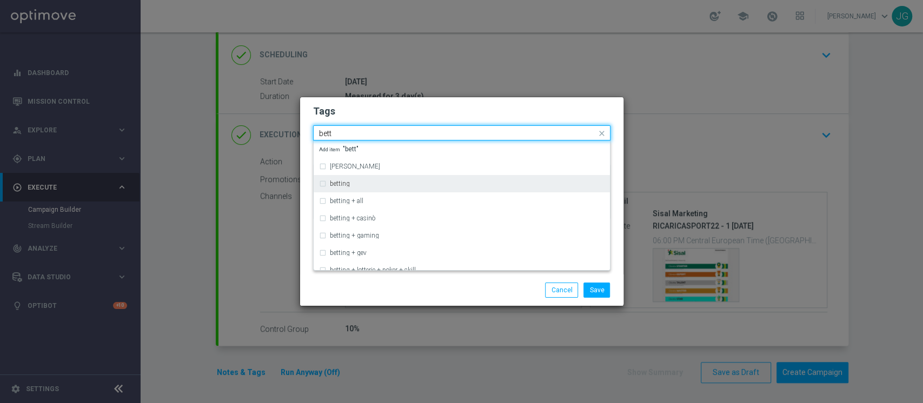
click at [394, 178] on div "betting" at bounding box center [461, 183] width 285 height 17
type input "bett"
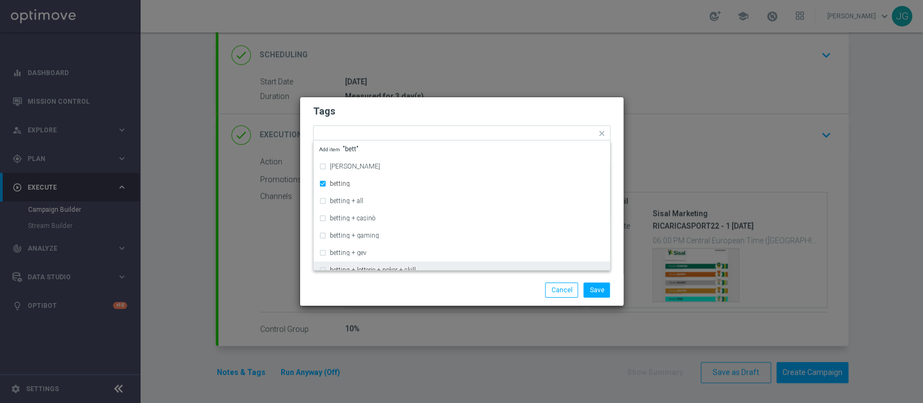
click at [422, 280] on div "Save Cancel" at bounding box center [461, 290] width 323 height 31
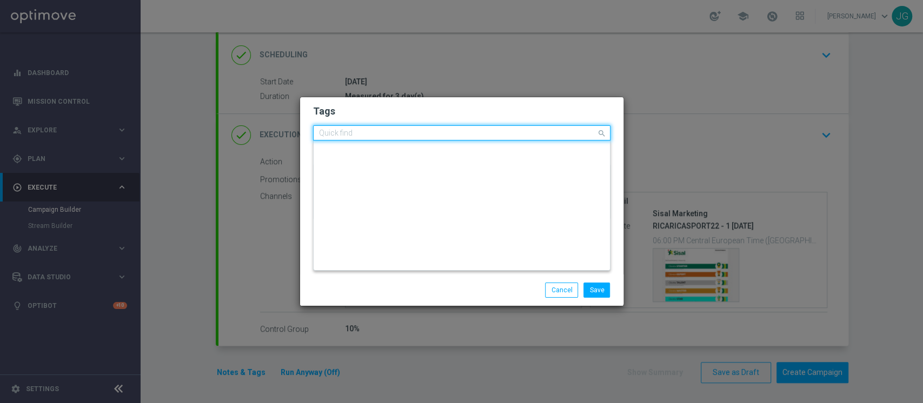
click at [532, 132] on input "text" at bounding box center [457, 133] width 277 height 9
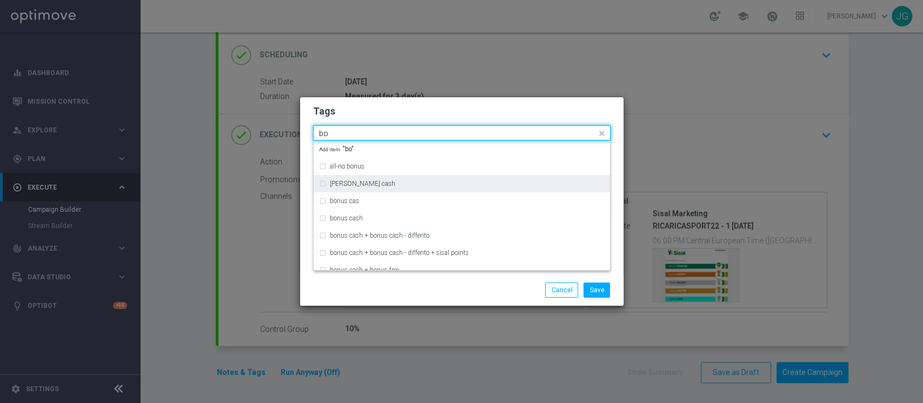
click at [386, 185] on div "[PERSON_NAME] cash" at bounding box center [467, 184] width 275 height 6
type input "bo"
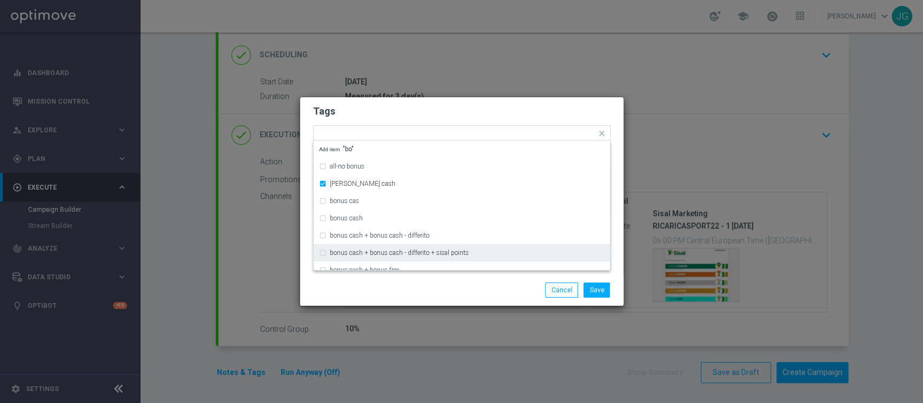
click at [469, 285] on div "Save Cancel" at bounding box center [513, 290] width 209 height 15
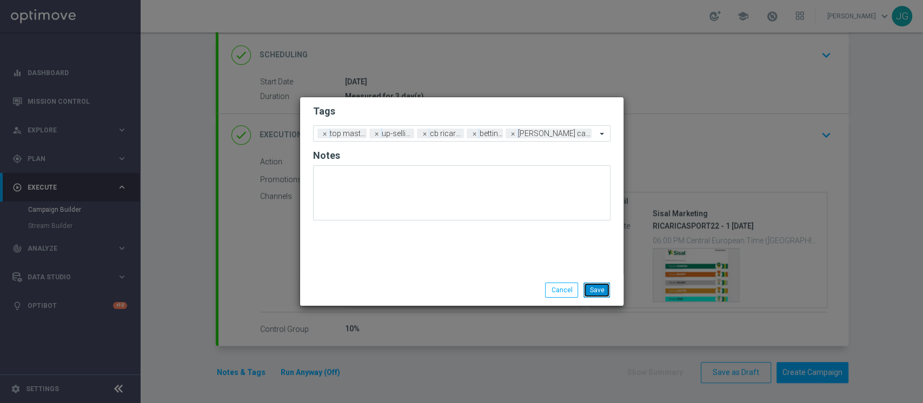
click at [605, 289] on button "Save" at bounding box center [596, 290] width 26 height 15
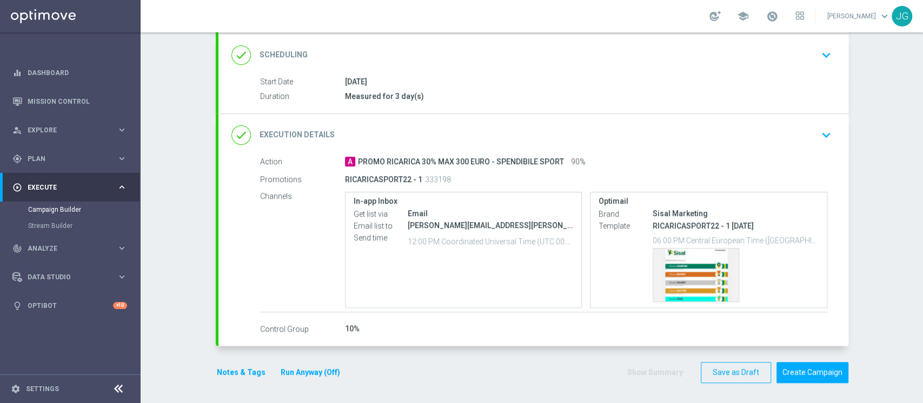
click at [310, 373] on button "Run Anyway (Off)" at bounding box center [311, 373] width 62 height 14
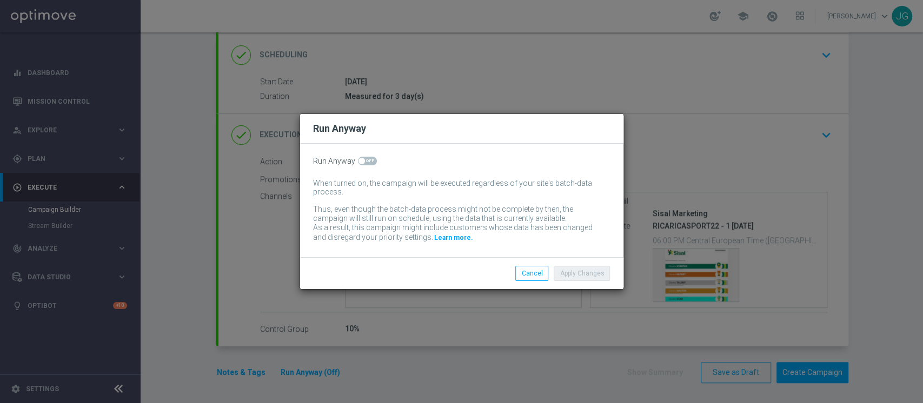
click at [365, 167] on div "Run Anyway When turned on, the campaign will be executed regardless of your sit…" at bounding box center [461, 201] width 323 height 114
click at [371, 157] on span at bounding box center [367, 161] width 19 height 9
click at [371, 157] on input "checkbox" at bounding box center [367, 161] width 19 height 9
checkbox input "true"
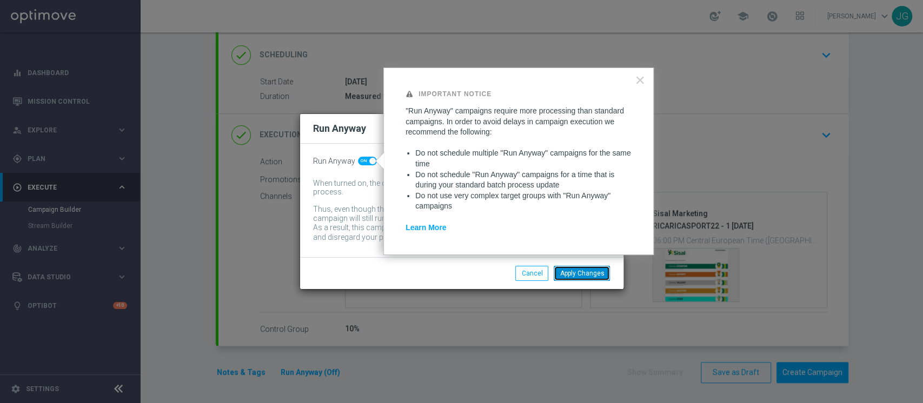
click at [595, 272] on button "Apply Changes" at bounding box center [582, 273] width 56 height 15
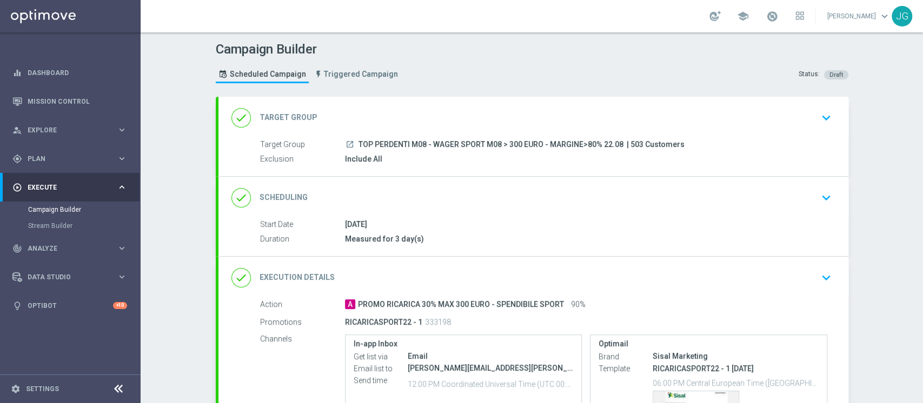
scroll to position [143, 0]
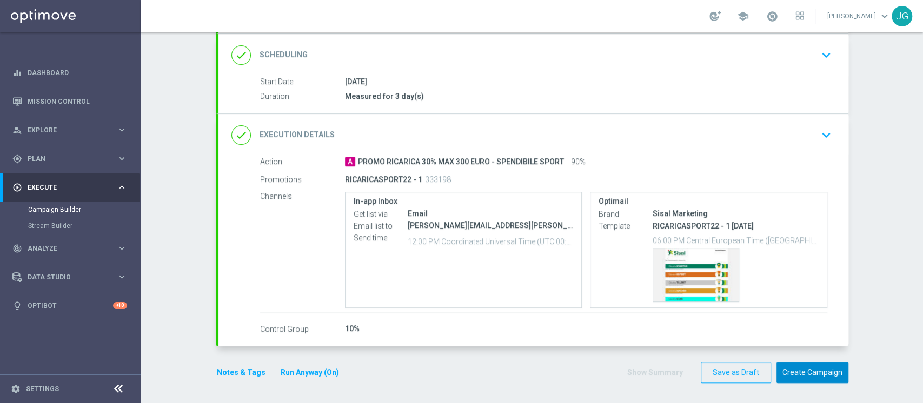
click at [811, 374] on button "Create Campaign" at bounding box center [812, 372] width 72 height 21
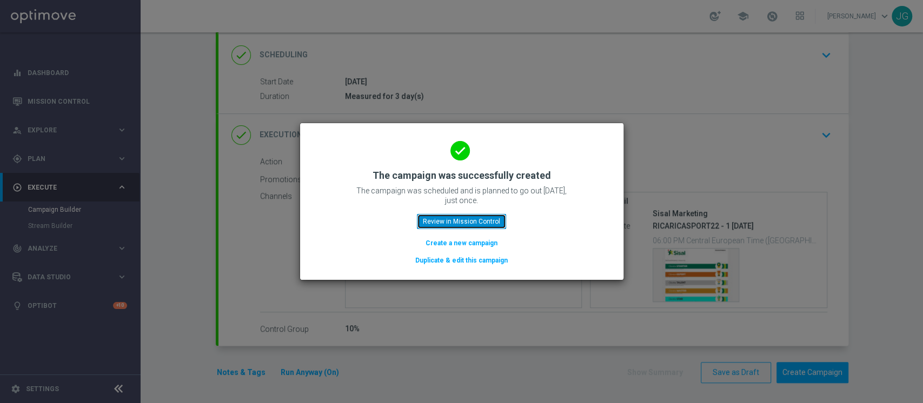
click at [460, 227] on button "Review in Mission Control" at bounding box center [461, 221] width 89 height 15
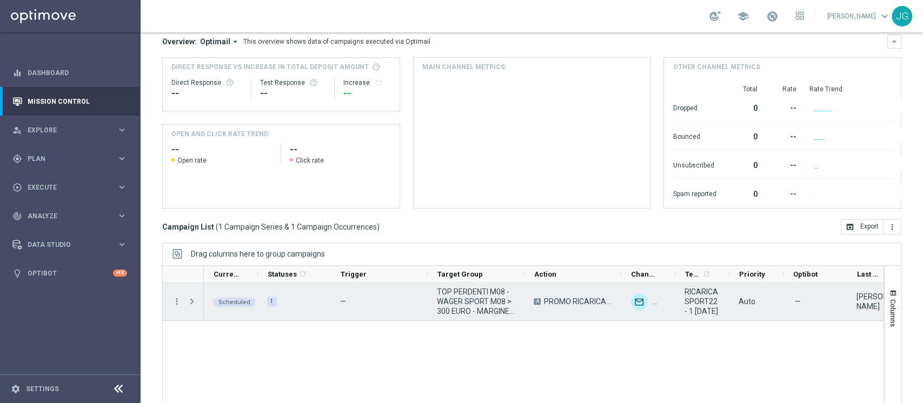
scroll to position [137, 0]
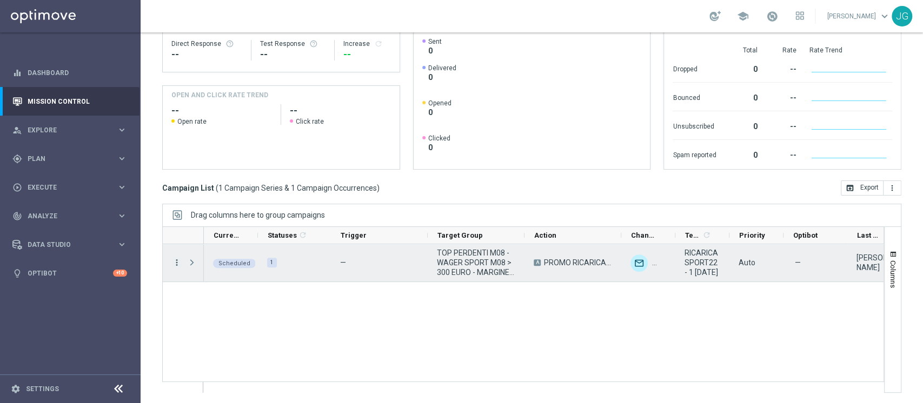
click at [181, 261] on icon "more_vert" at bounding box center [177, 263] width 10 height 10
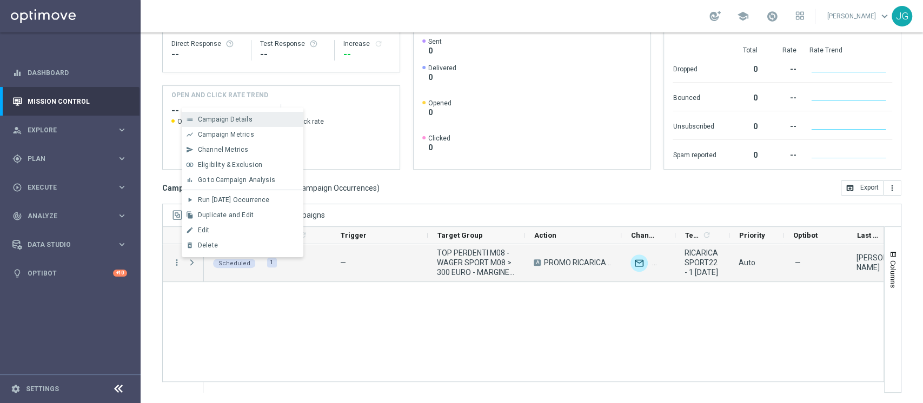
click at [243, 114] on div "list Campaign Details" at bounding box center [243, 119] width 122 height 15
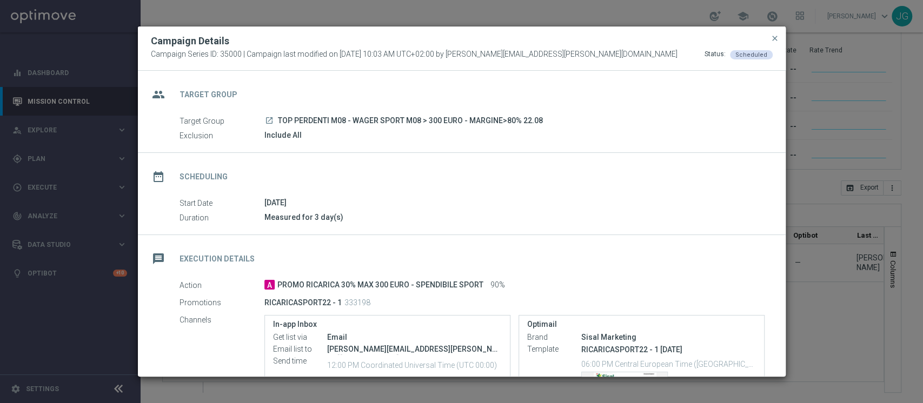
scroll to position [175, 0]
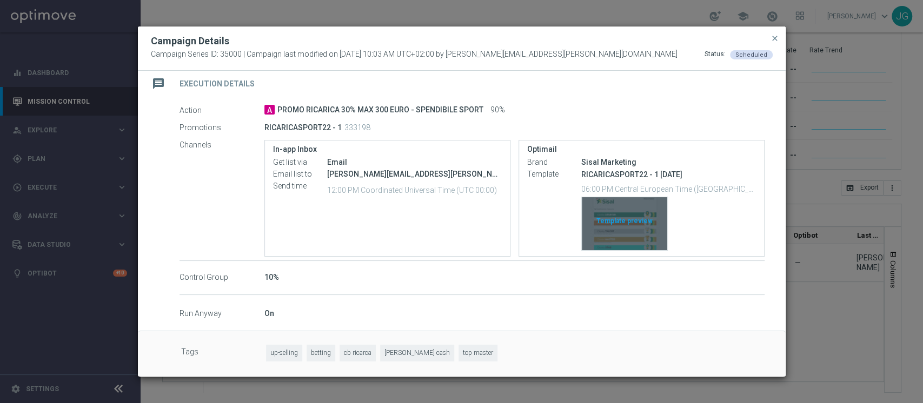
click at [601, 211] on div "Template preview" at bounding box center [624, 223] width 85 height 53
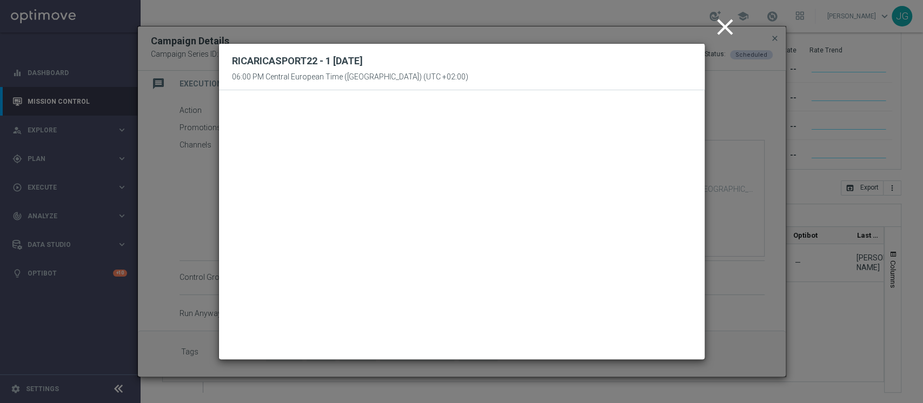
click at [720, 32] on icon "close" at bounding box center [725, 27] width 27 height 27
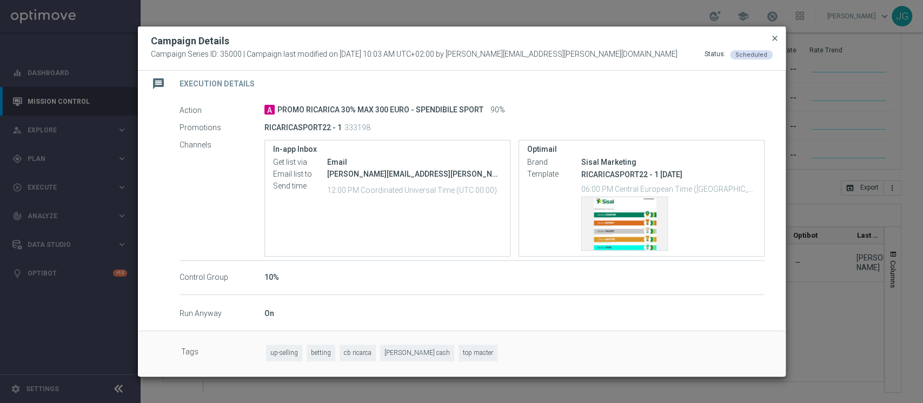
click at [774, 37] on span "close" at bounding box center [774, 38] width 9 height 9
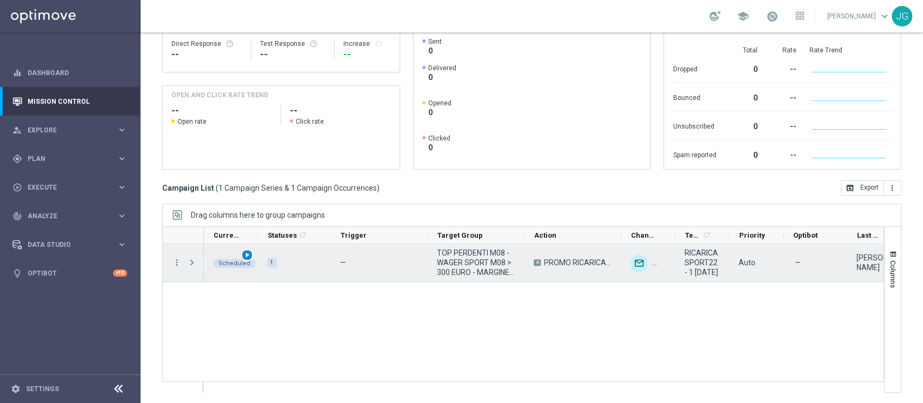
click at [247, 254] on span "play_arrow" at bounding box center [247, 255] width 8 height 8
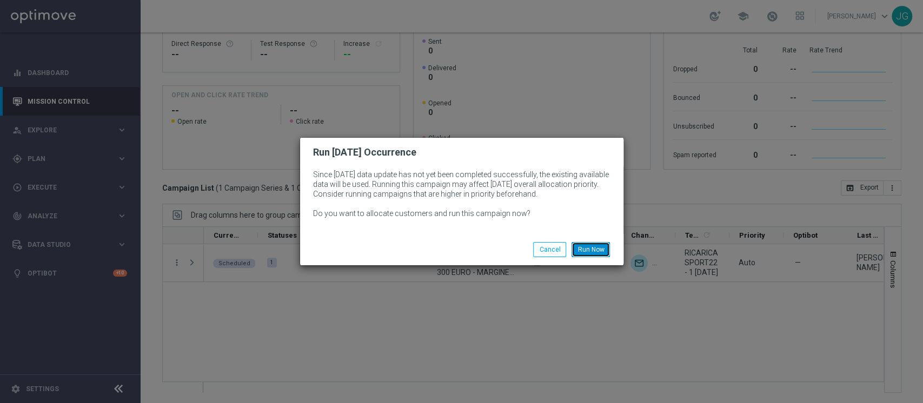
click at [581, 247] on button "Run Now" at bounding box center [590, 249] width 38 height 15
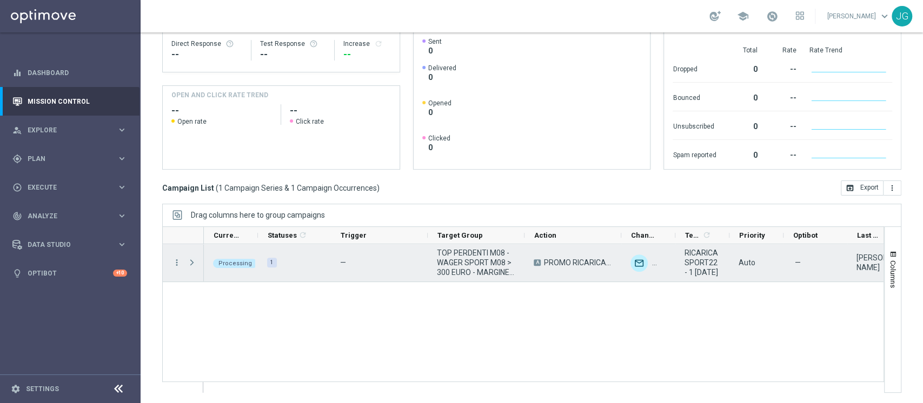
click at [193, 261] on span "Press SPACE to select this row." at bounding box center [192, 262] width 10 height 9
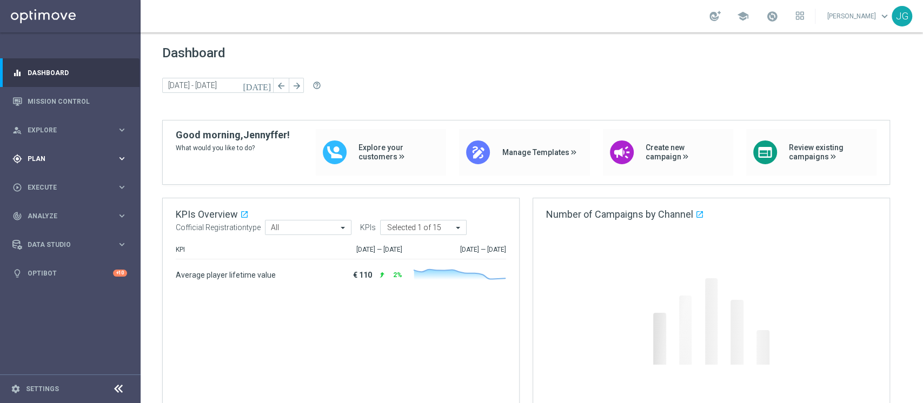
click at [62, 164] on div "gps_fixed Plan keyboard_arrow_right" at bounding box center [69, 158] width 139 height 29
click at [60, 218] on accordion "Templates keyboard_arrow_right Optimail OptiMobile In-App OptiMobile Push Optip…" at bounding box center [83, 213] width 111 height 16
click at [55, 216] on span "Templates" at bounding box center [67, 213] width 77 height 6
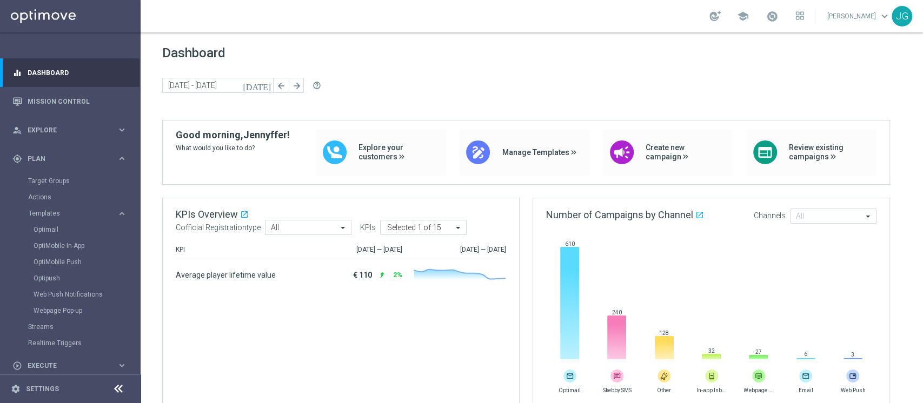
click at [50, 236] on div "Optimail" at bounding box center [87, 230] width 106 height 16
click at [43, 230] on link "Optimail" at bounding box center [73, 229] width 79 height 9
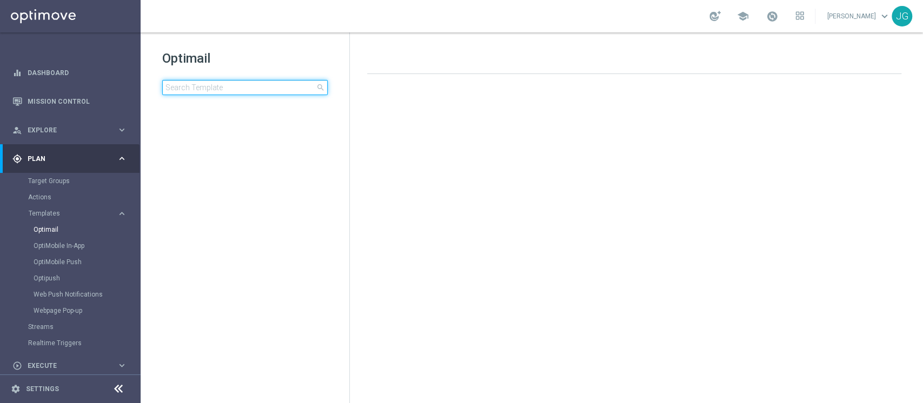
click at [250, 85] on input at bounding box center [244, 87] width 165 height 15
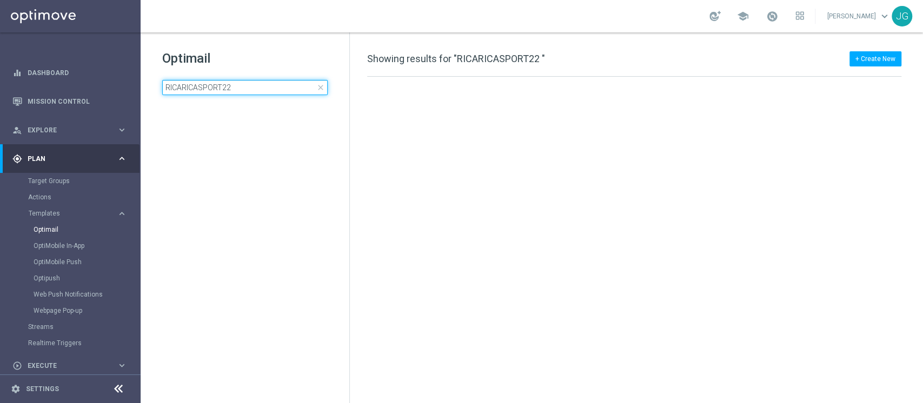
type input "RICARICASPORT22"
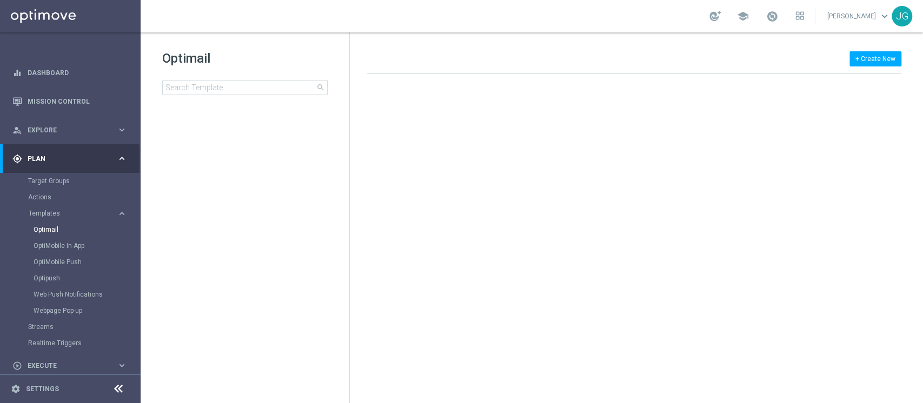
click at [40, 235] on div "Optimail" at bounding box center [87, 230] width 106 height 16
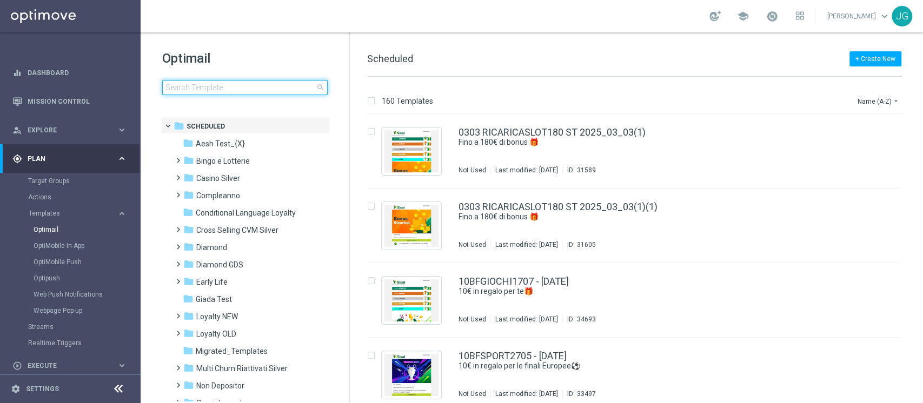
click at [240, 90] on input at bounding box center [244, 87] width 165 height 15
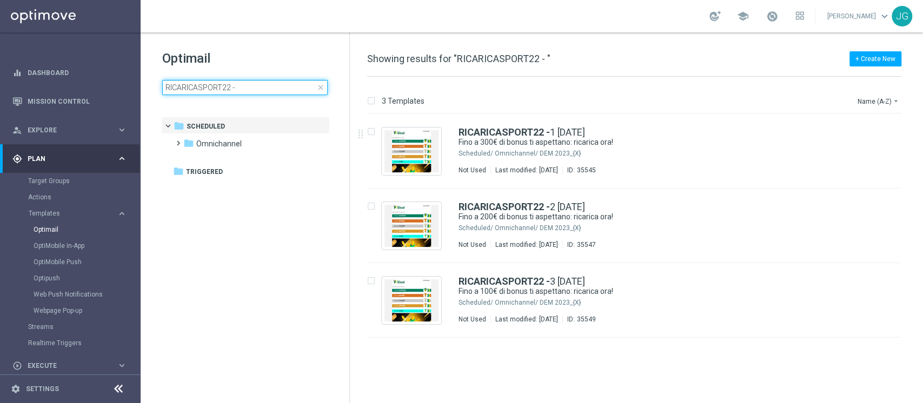
type input "RICARICASPORT22 -"
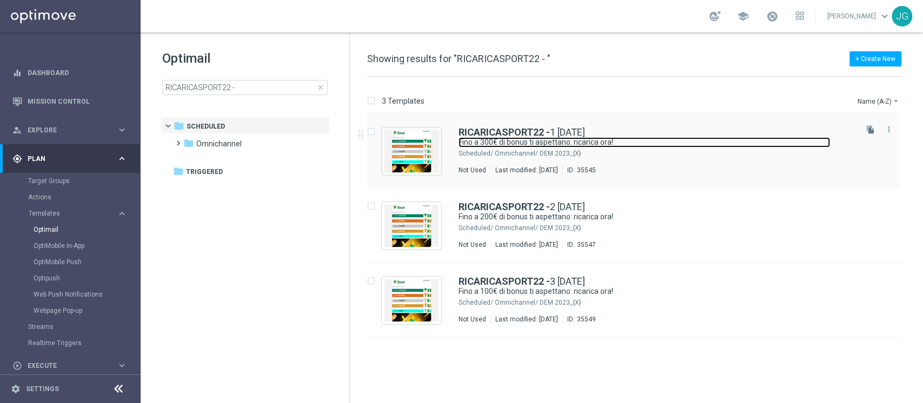
click at [616, 145] on link "Fino a 300€ di bonus ti aspettano: ricarica ora!" at bounding box center [643, 142] width 371 height 10
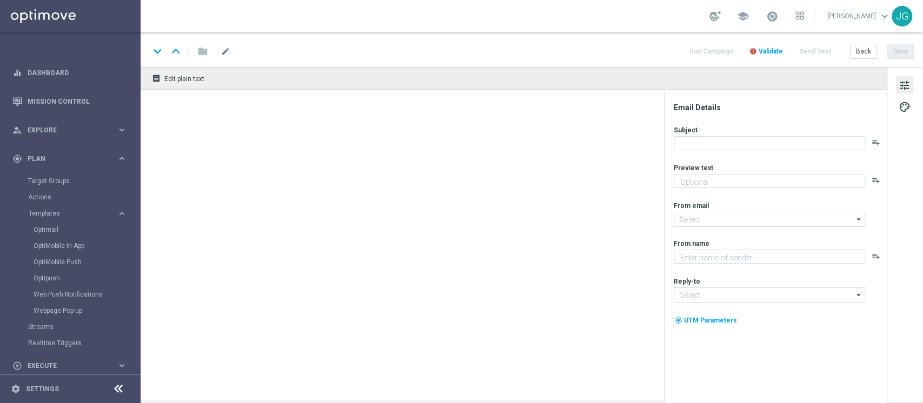
type textarea "Non perderti la promozione!✨"
type input "newsletter@comunicazioni.sisal.it"
type textarea "Sisal"
type input "info@sisal.it"
